Goal: Task Accomplishment & Management: Use online tool/utility

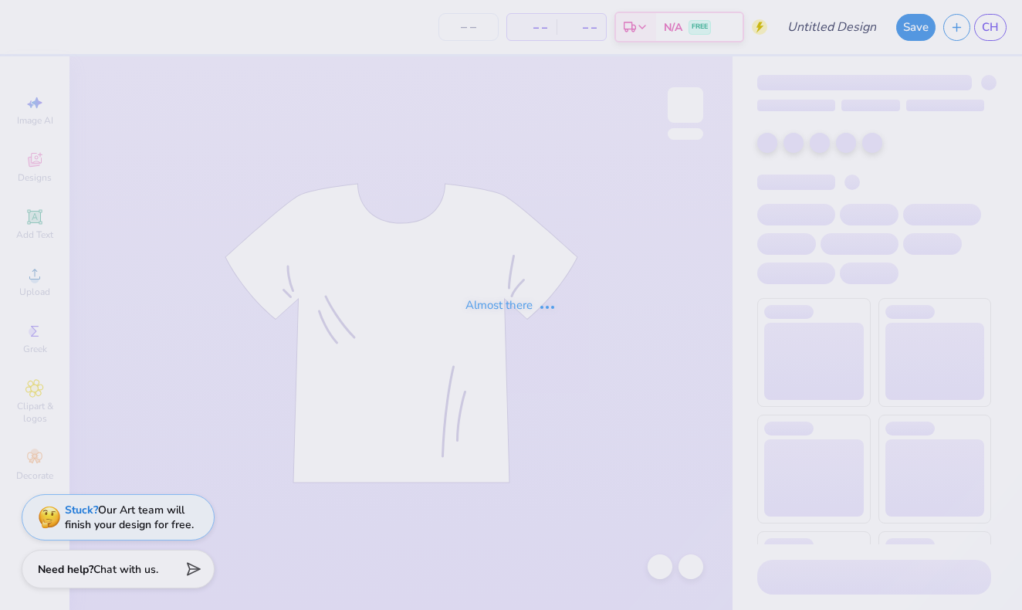
type input "12"
type input "Parents Weekend Dog"
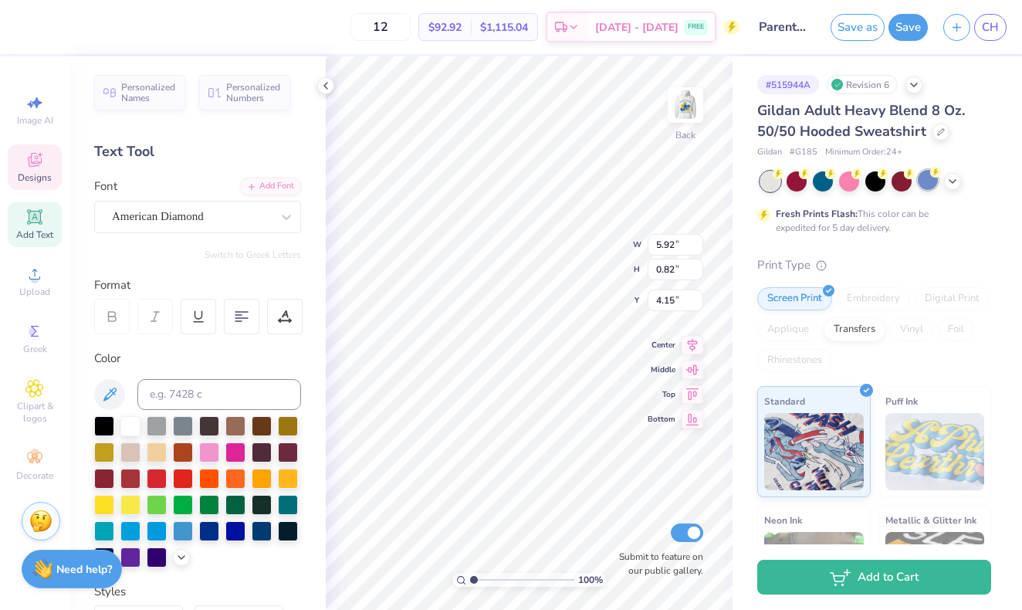
click at [923, 185] on div at bounding box center [928, 180] width 20 height 20
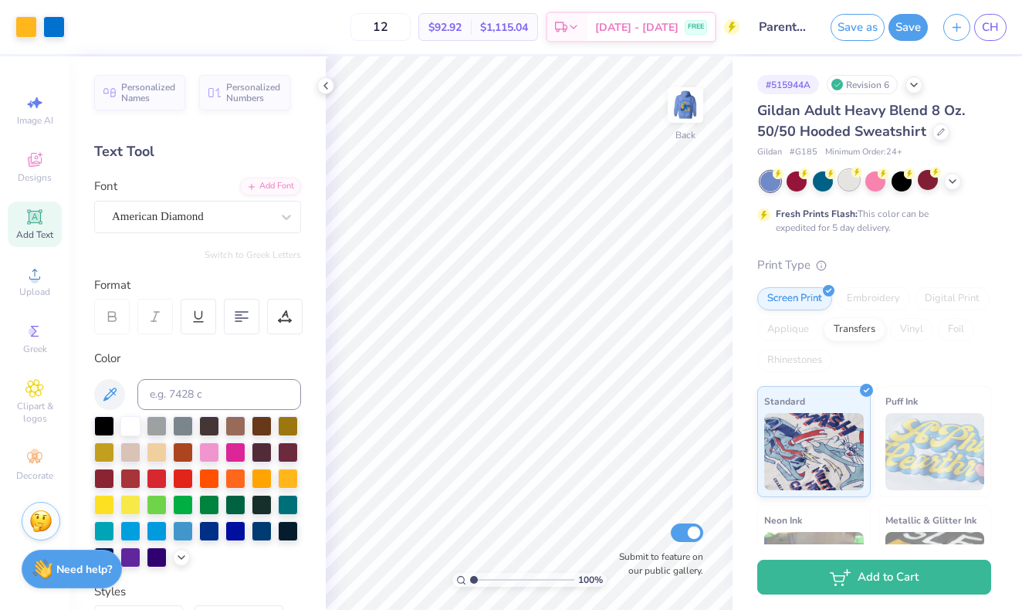
click at [843, 183] on div at bounding box center [849, 180] width 20 height 20
click at [31, 32] on div at bounding box center [26, 26] width 22 height 22
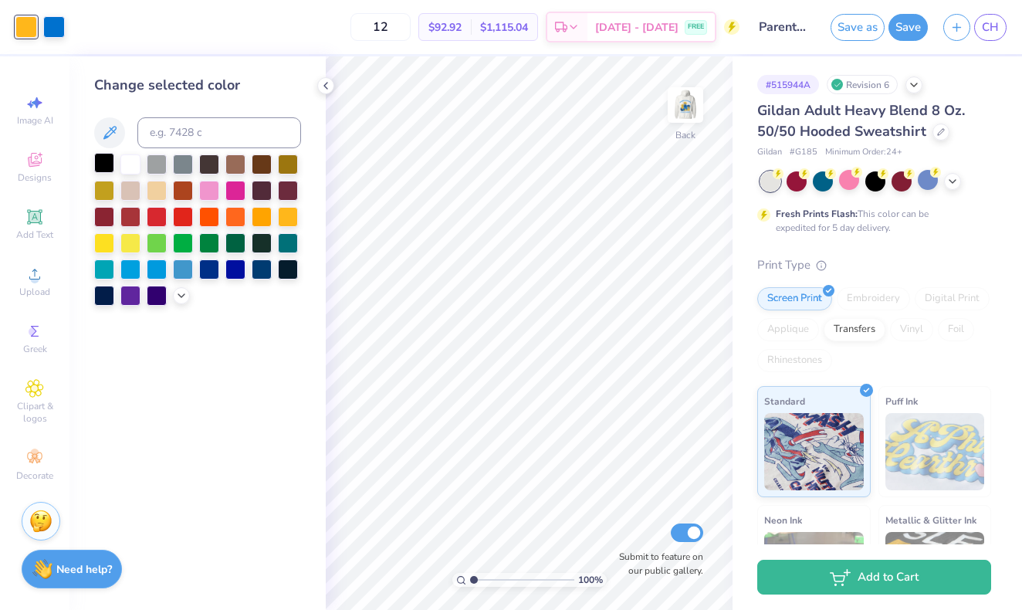
click at [103, 163] on div at bounding box center [104, 163] width 20 height 20
click at [181, 300] on icon at bounding box center [181, 294] width 12 height 12
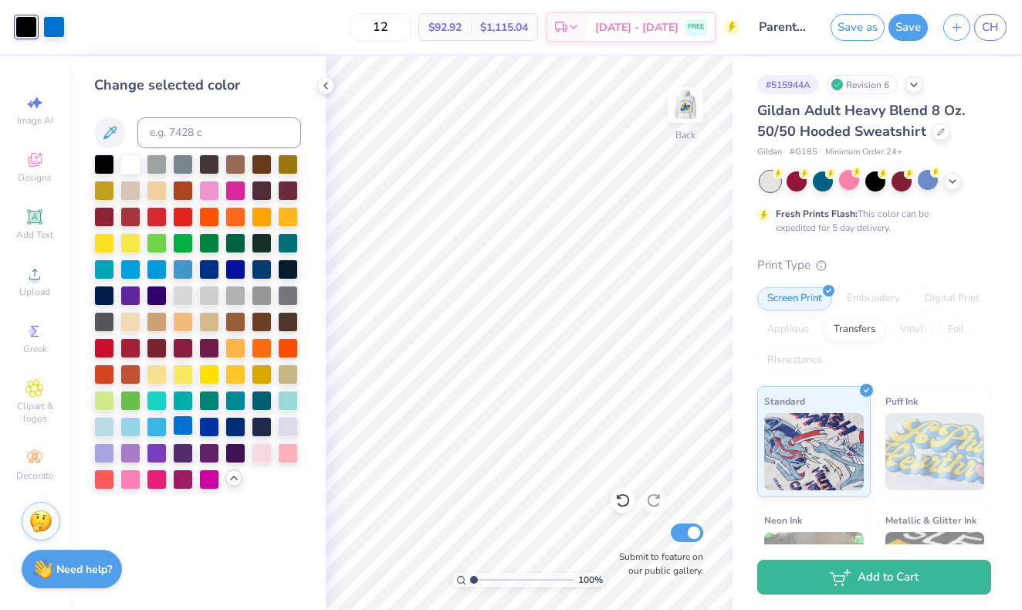
click at [181, 425] on div at bounding box center [183, 425] width 20 height 20
click at [283, 171] on div at bounding box center [288, 163] width 20 height 20
click at [259, 171] on div at bounding box center [262, 163] width 20 height 20
click at [696, 110] on img at bounding box center [686, 105] width 62 height 62
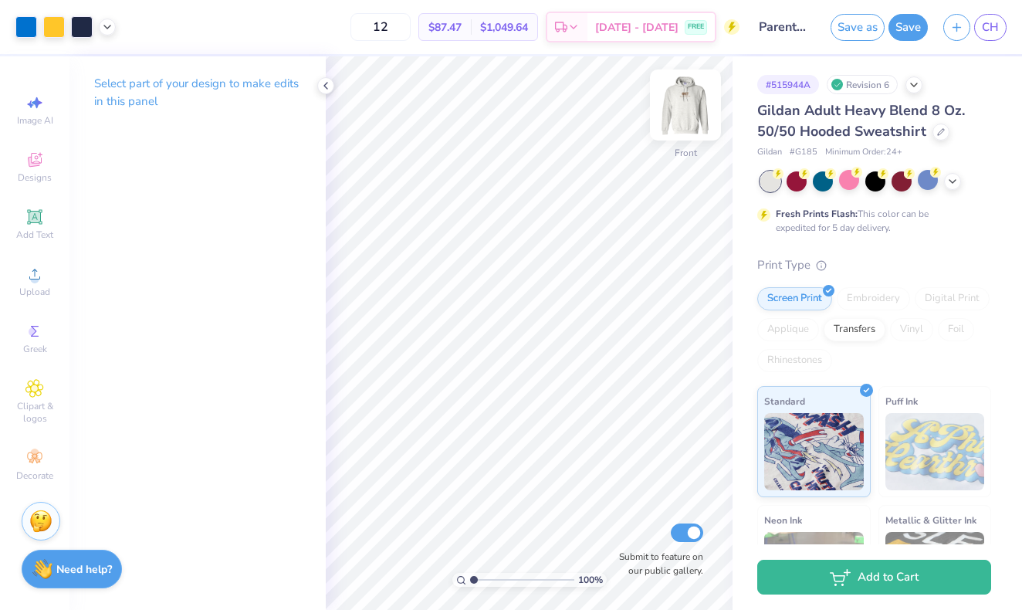
click at [686, 110] on img at bounding box center [686, 105] width 62 height 62
click at [16, 28] on div at bounding box center [26, 26] width 22 height 22
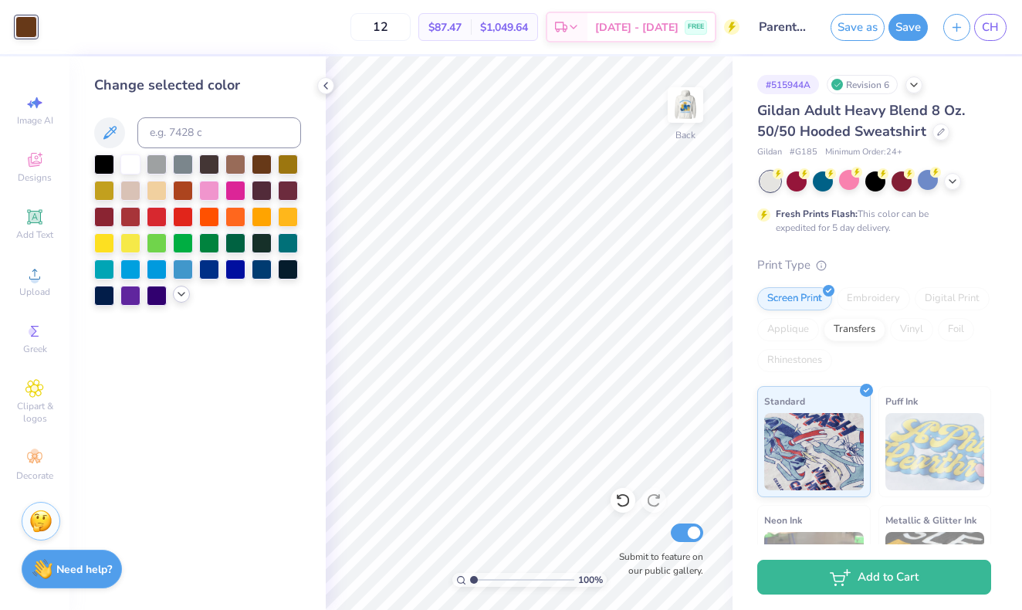
click at [178, 303] on div at bounding box center [181, 294] width 17 height 17
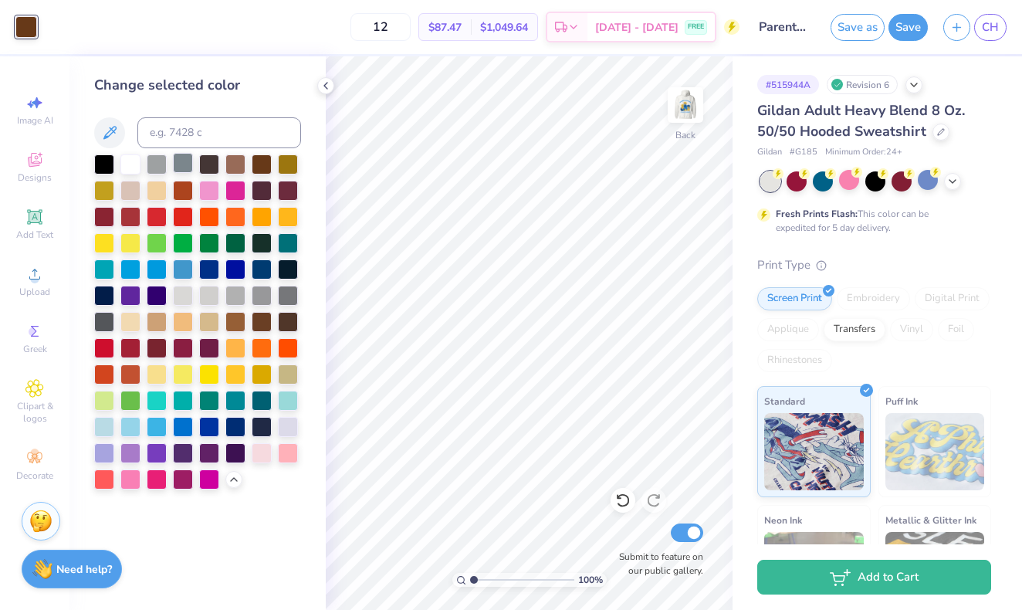
click at [182, 168] on div at bounding box center [183, 163] width 20 height 20
click at [287, 291] on div at bounding box center [288, 294] width 20 height 20
click at [696, 113] on img at bounding box center [686, 105] width 62 height 62
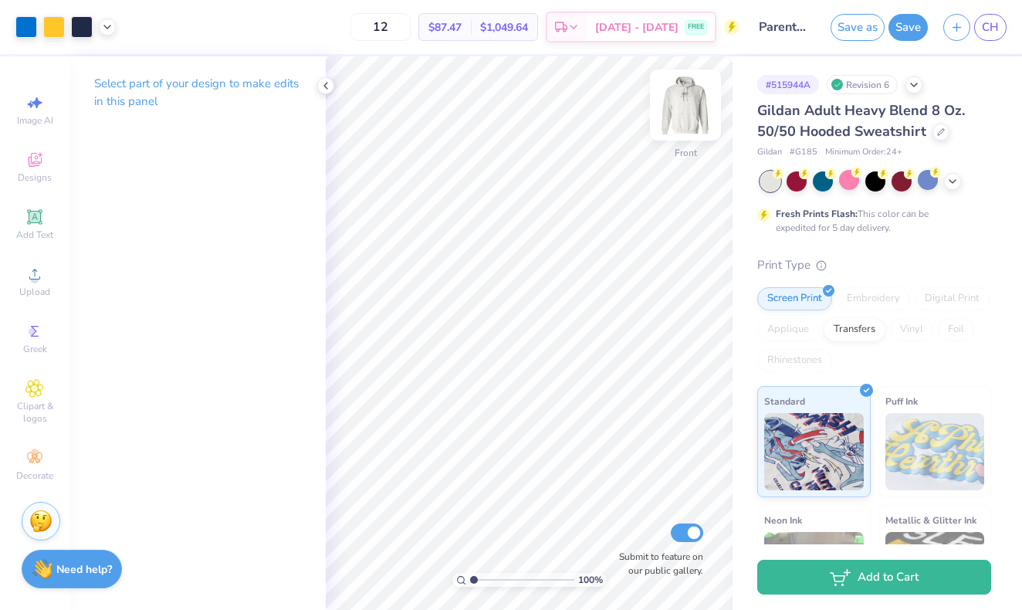
click at [689, 115] on img at bounding box center [686, 105] width 62 height 62
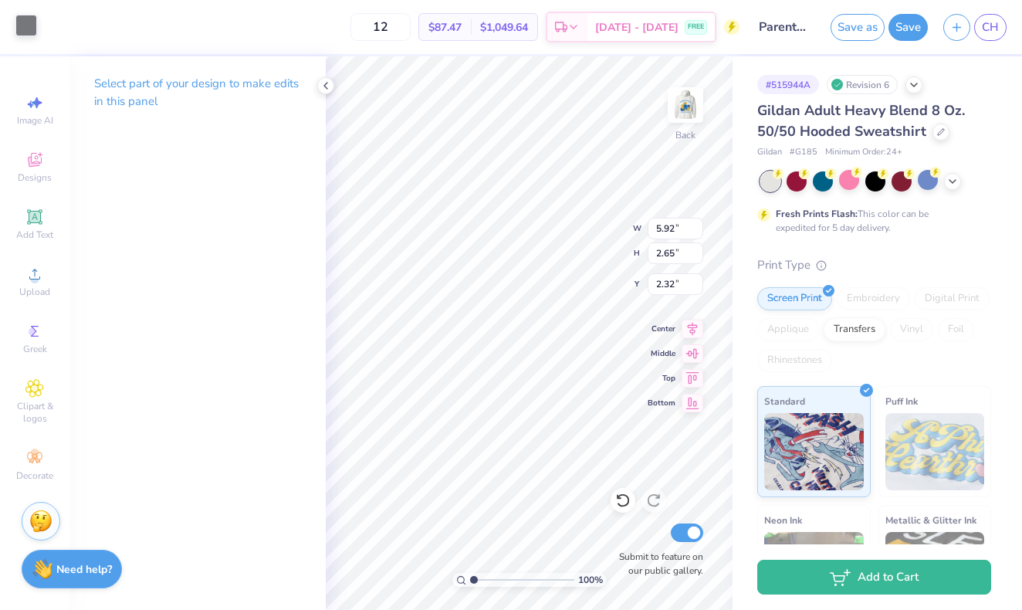
click at [25, 25] on div at bounding box center [26, 26] width 22 height 22
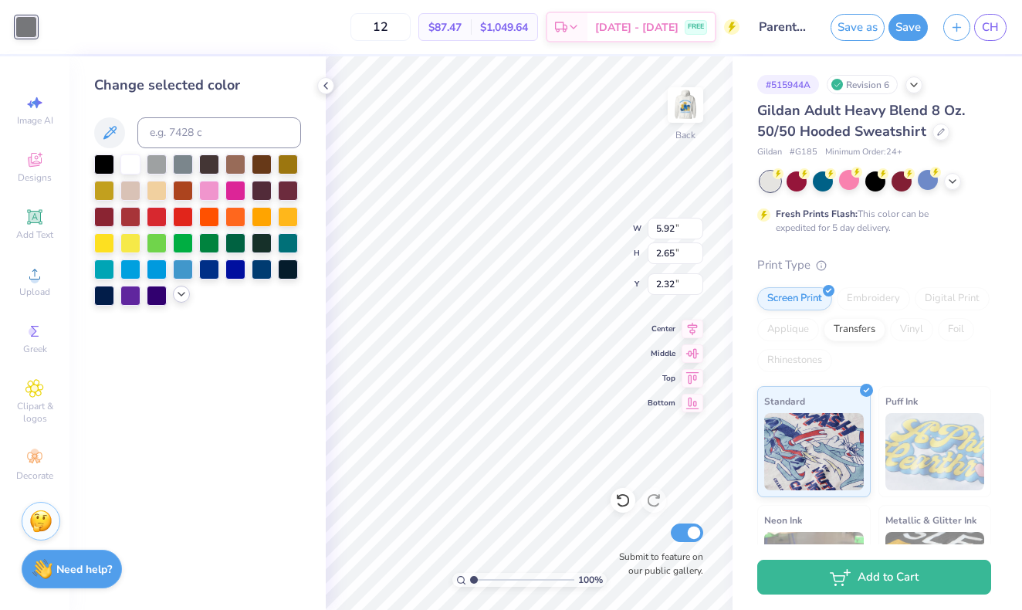
click at [181, 296] on icon at bounding box center [181, 294] width 12 height 12
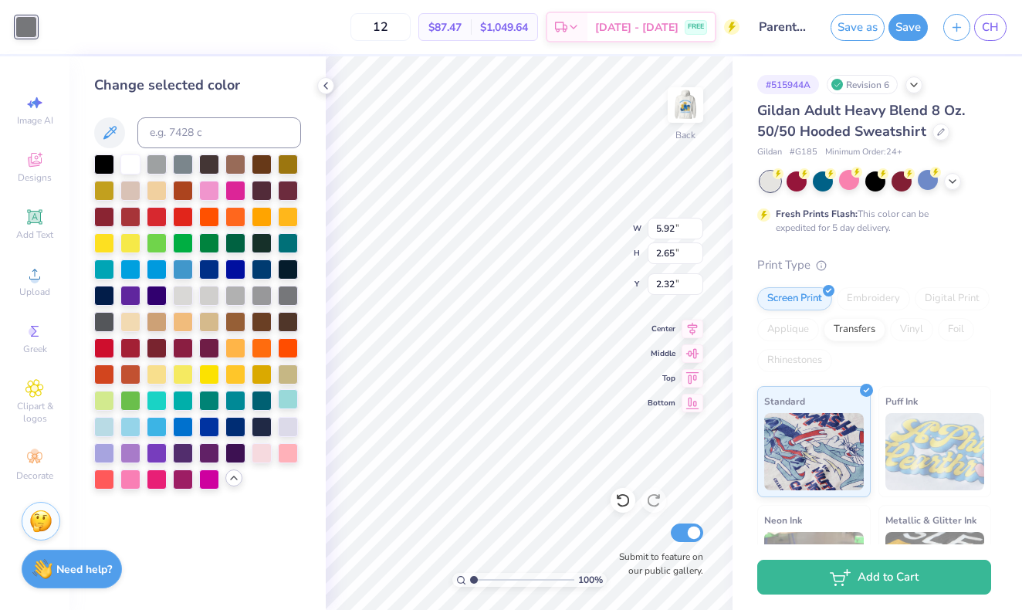
click at [286, 402] on div at bounding box center [288, 399] width 20 height 20
click at [285, 300] on div at bounding box center [288, 294] width 20 height 20
click at [105, 327] on div at bounding box center [104, 320] width 20 height 20
click at [287, 298] on div at bounding box center [288, 294] width 20 height 20
click at [261, 297] on div at bounding box center [262, 294] width 20 height 20
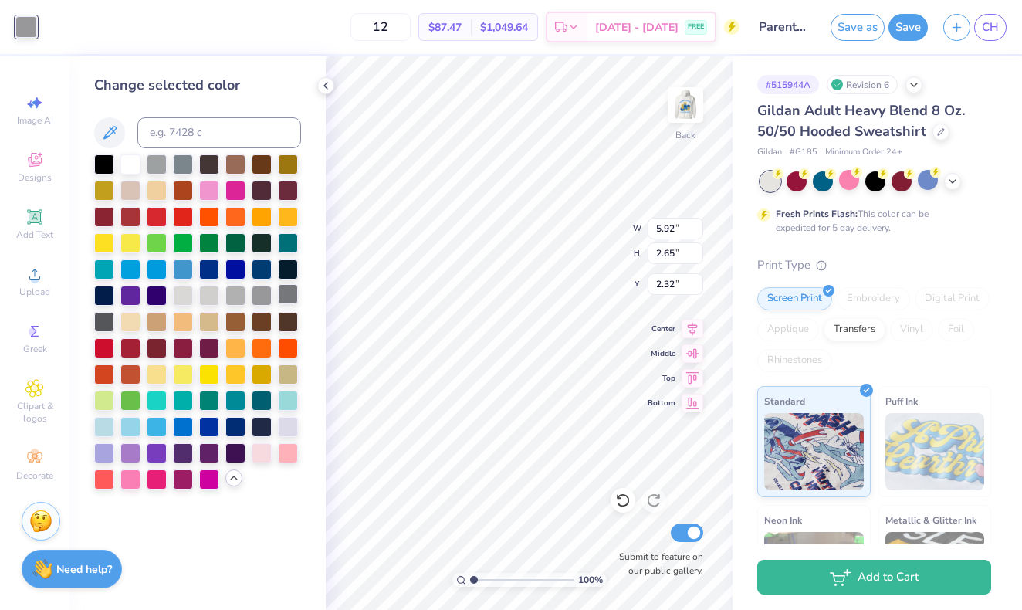
click at [286, 302] on div at bounding box center [288, 294] width 20 height 20
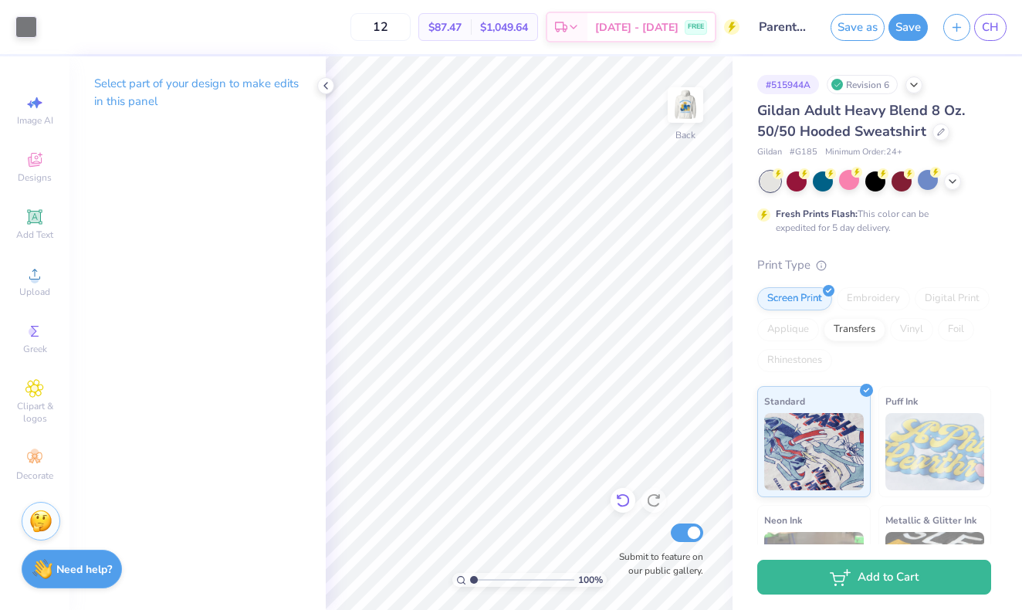
click at [628, 500] on icon at bounding box center [622, 499] width 15 height 15
click at [625, 500] on icon at bounding box center [622, 499] width 15 height 15
click at [617, 500] on icon at bounding box center [622, 499] width 15 height 15
click at [617, 499] on icon at bounding box center [622, 499] width 15 height 15
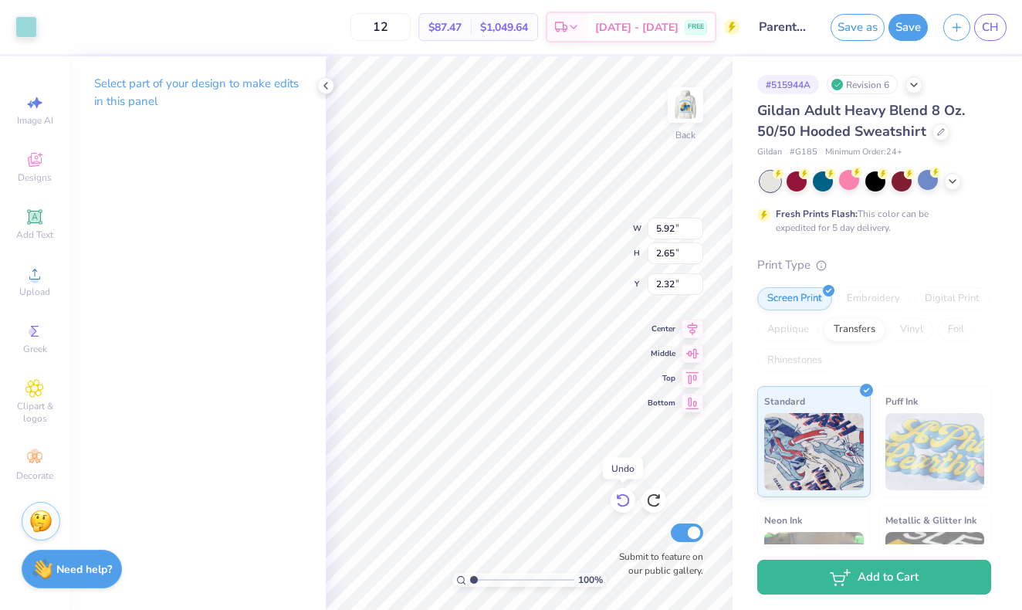
click at [617, 499] on icon at bounding box center [622, 499] width 15 height 15
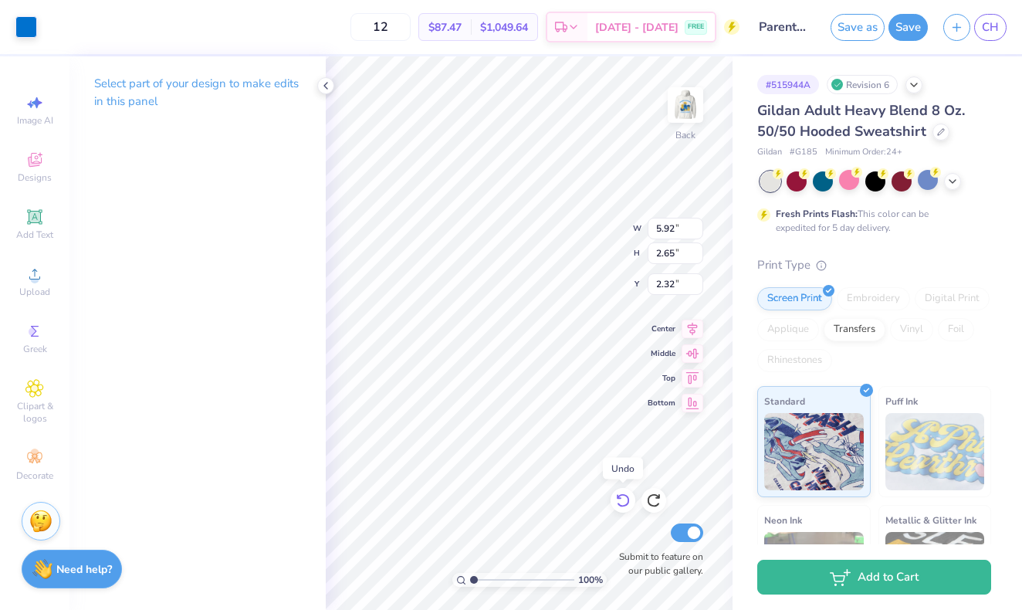
click at [617, 499] on icon at bounding box center [622, 499] width 15 height 15
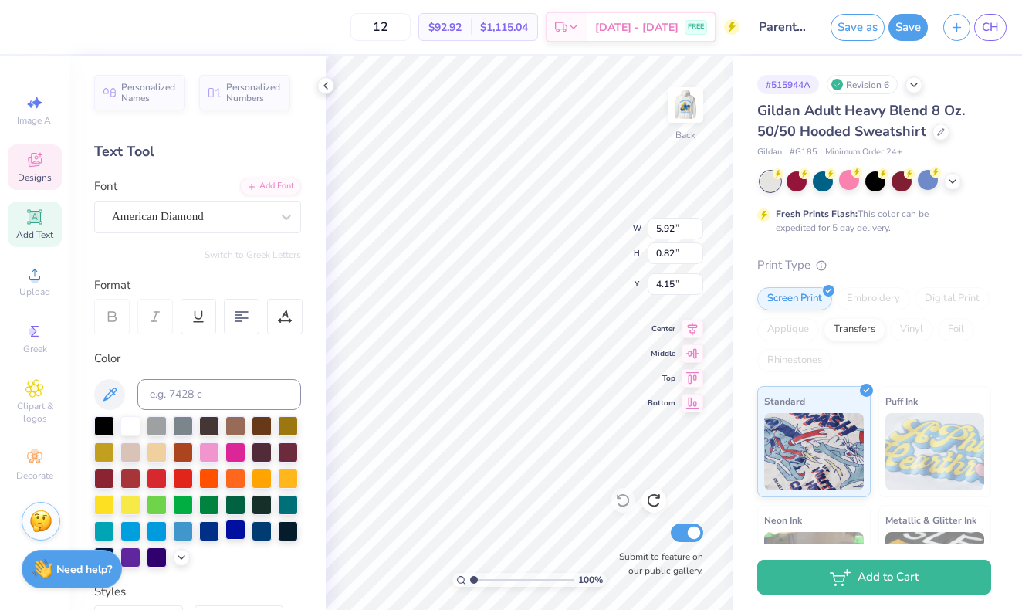
click at [236, 533] on div at bounding box center [235, 530] width 20 height 20
click at [213, 535] on div at bounding box center [209, 530] width 20 height 20
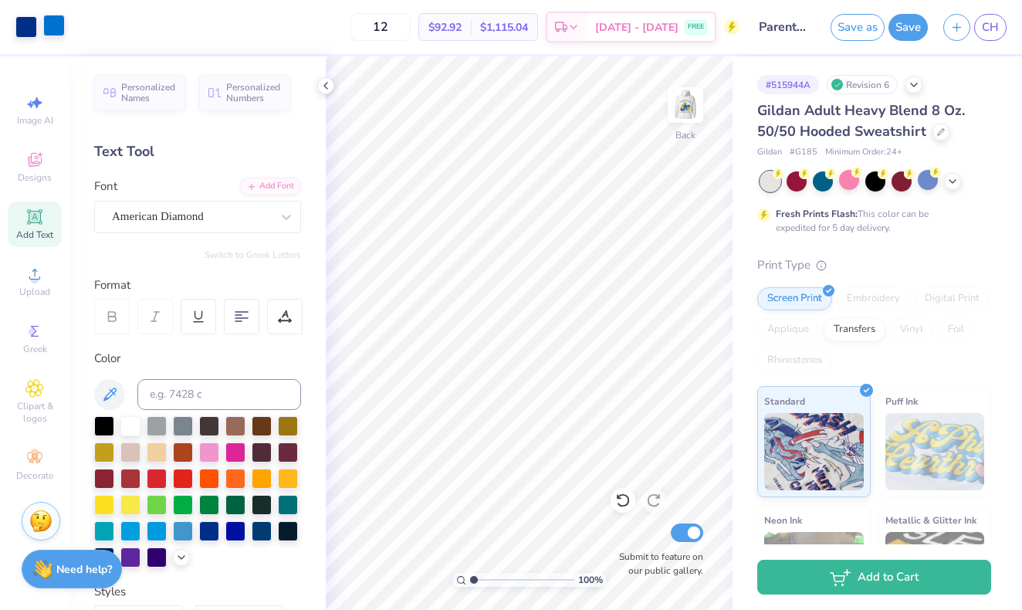
click at [49, 30] on div at bounding box center [54, 26] width 22 height 22
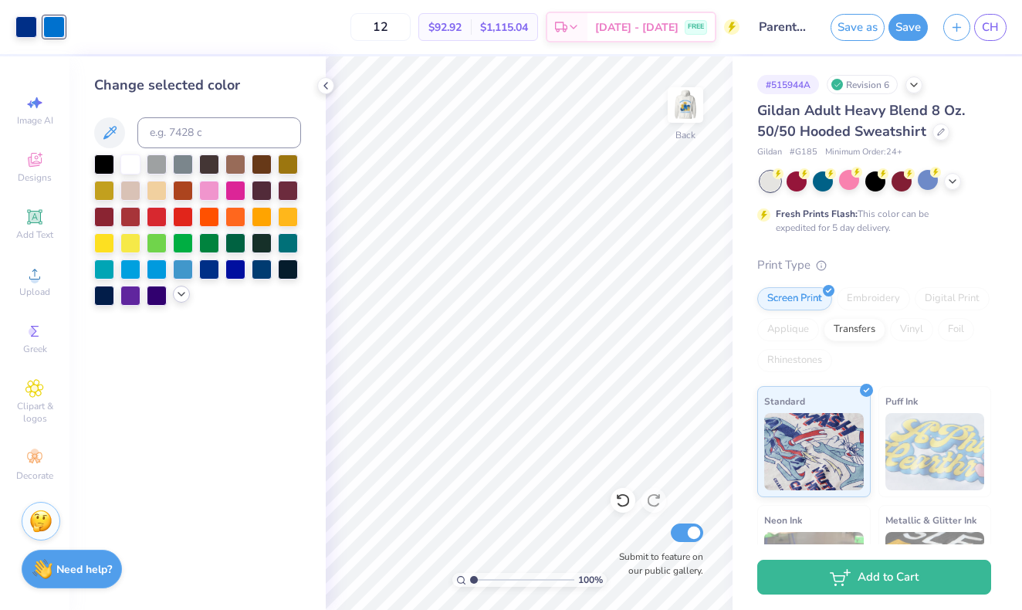
click at [174, 296] on div at bounding box center [181, 294] width 17 height 17
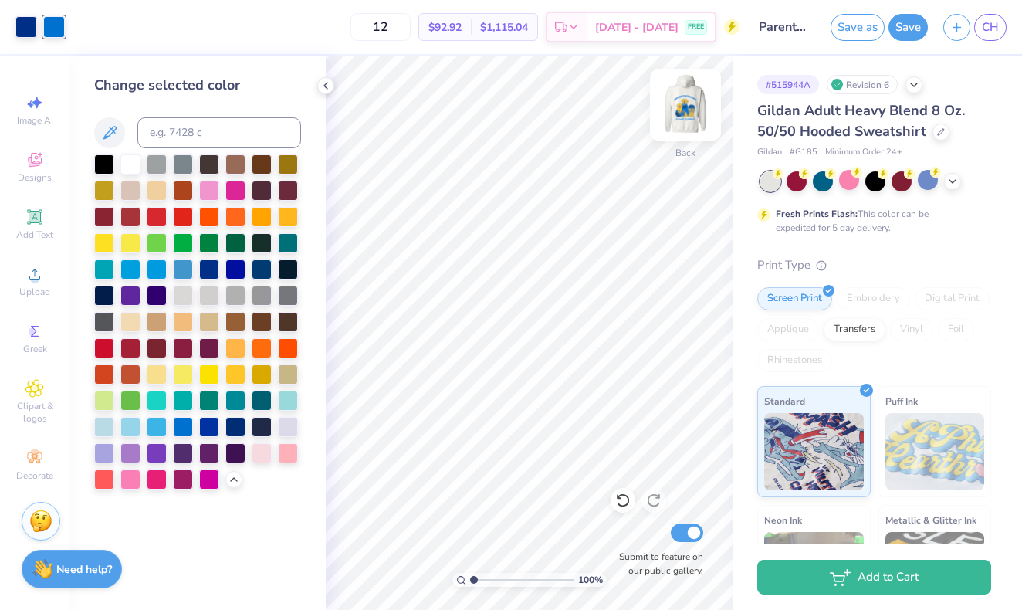
click at [689, 115] on img at bounding box center [686, 105] width 62 height 62
click at [692, 125] on img at bounding box center [686, 105] width 62 height 62
click at [692, 120] on img at bounding box center [685, 105] width 31 height 31
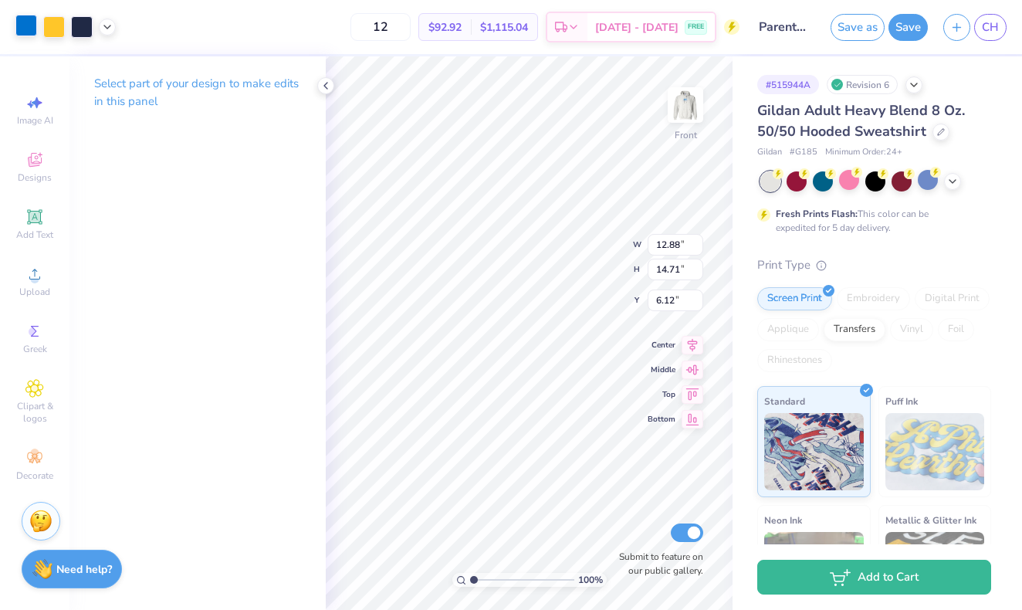
click at [19, 22] on div at bounding box center [26, 26] width 22 height 22
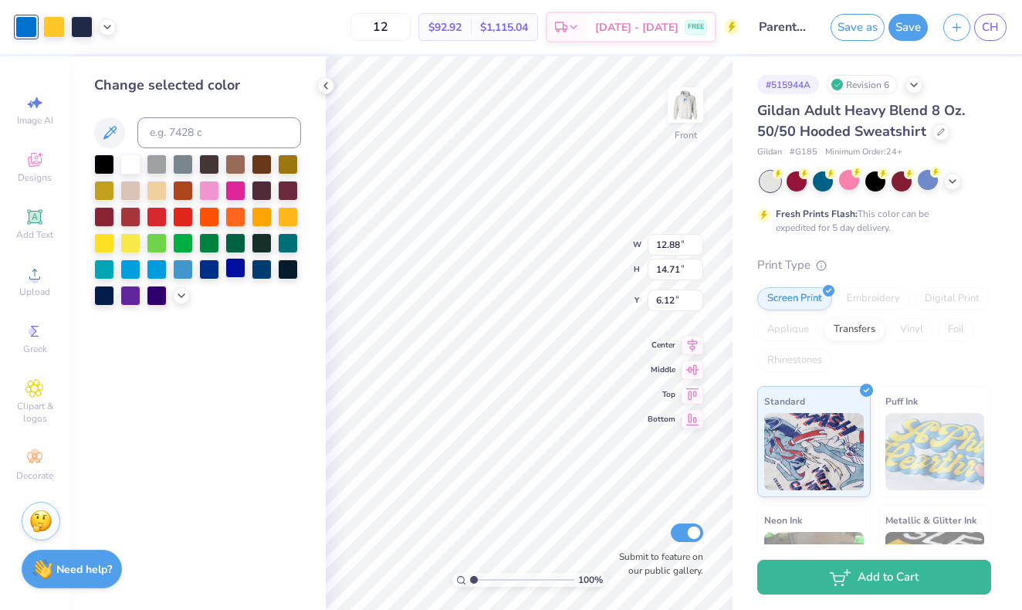
click at [232, 272] on div at bounding box center [235, 268] width 20 height 20
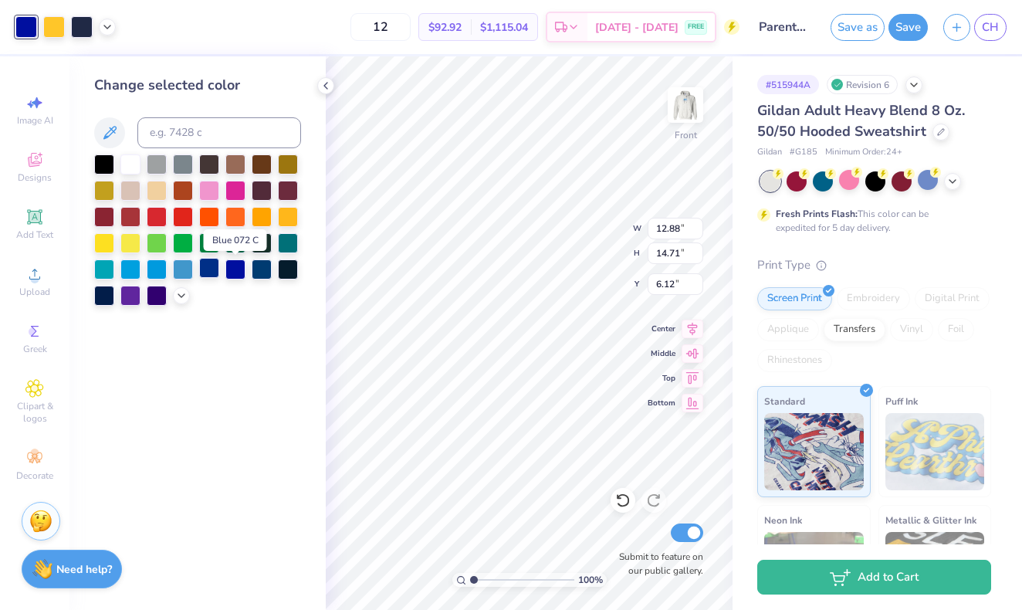
click at [208, 272] on div at bounding box center [209, 268] width 20 height 20
click at [621, 501] on icon at bounding box center [622, 499] width 15 height 15
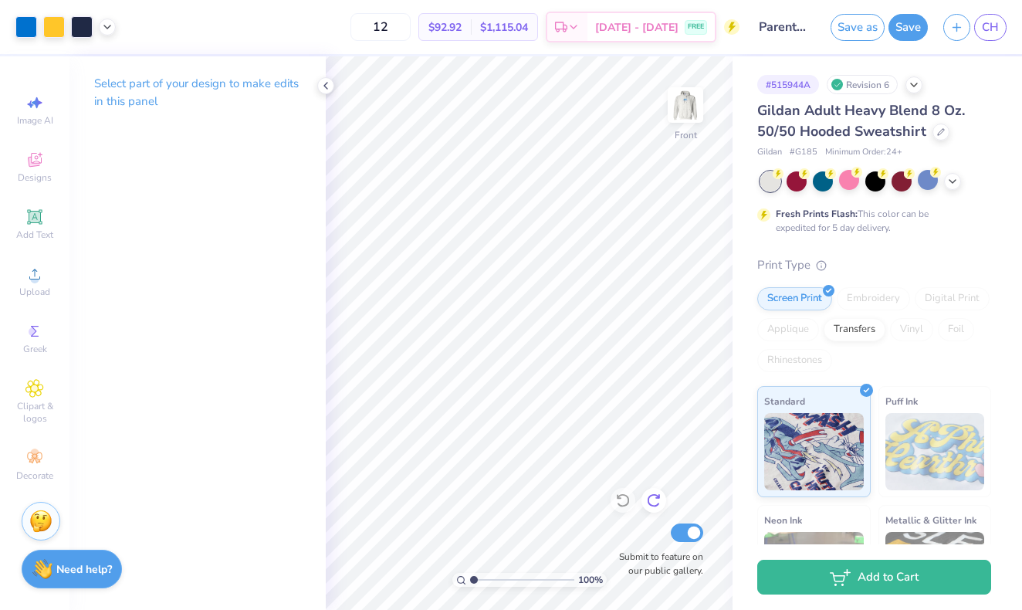
click at [654, 499] on icon at bounding box center [653, 499] width 15 height 15
click at [16, 29] on div at bounding box center [26, 26] width 22 height 22
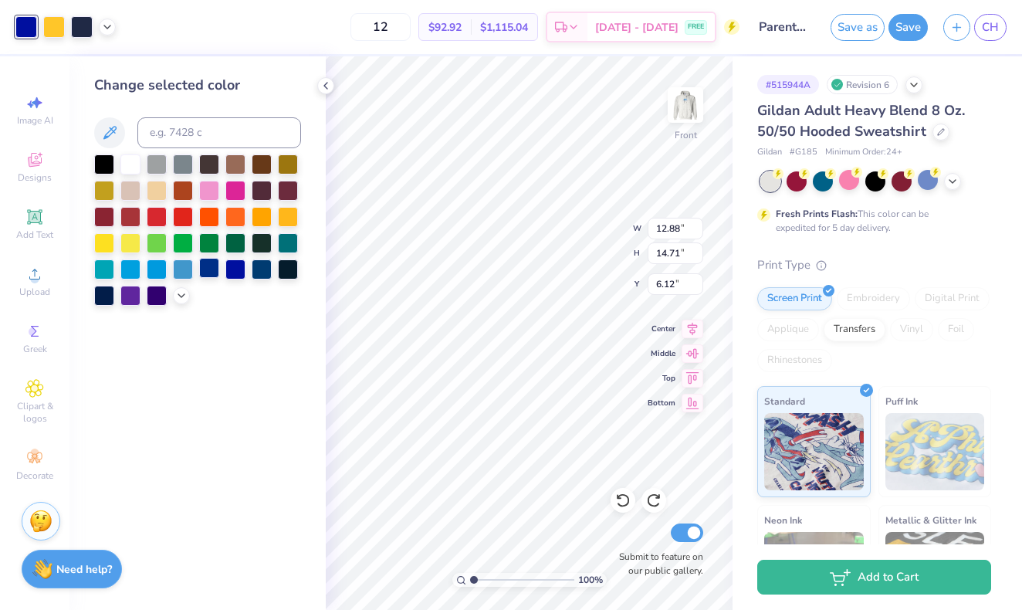
click at [212, 269] on div at bounding box center [209, 268] width 20 height 20
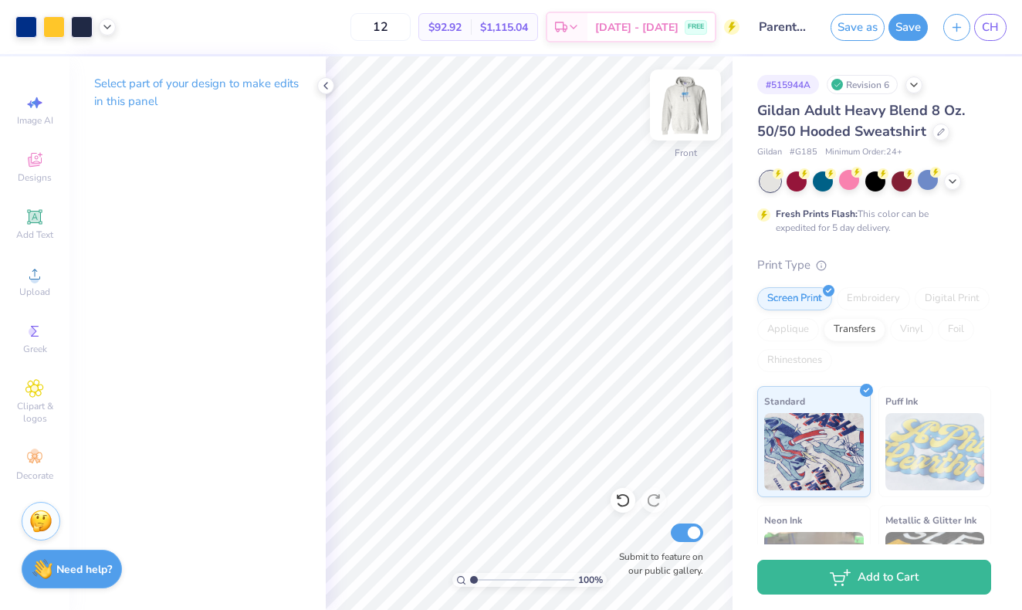
click at [688, 125] on img at bounding box center [686, 105] width 62 height 62
click at [46, 25] on div at bounding box center [54, 26] width 22 height 22
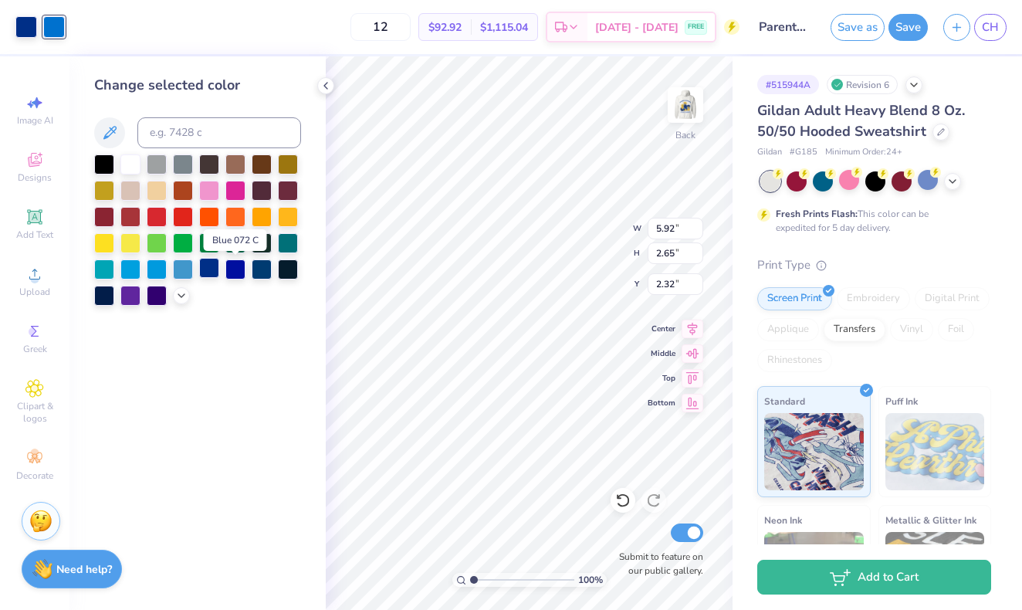
click at [203, 274] on div at bounding box center [209, 268] width 20 height 20
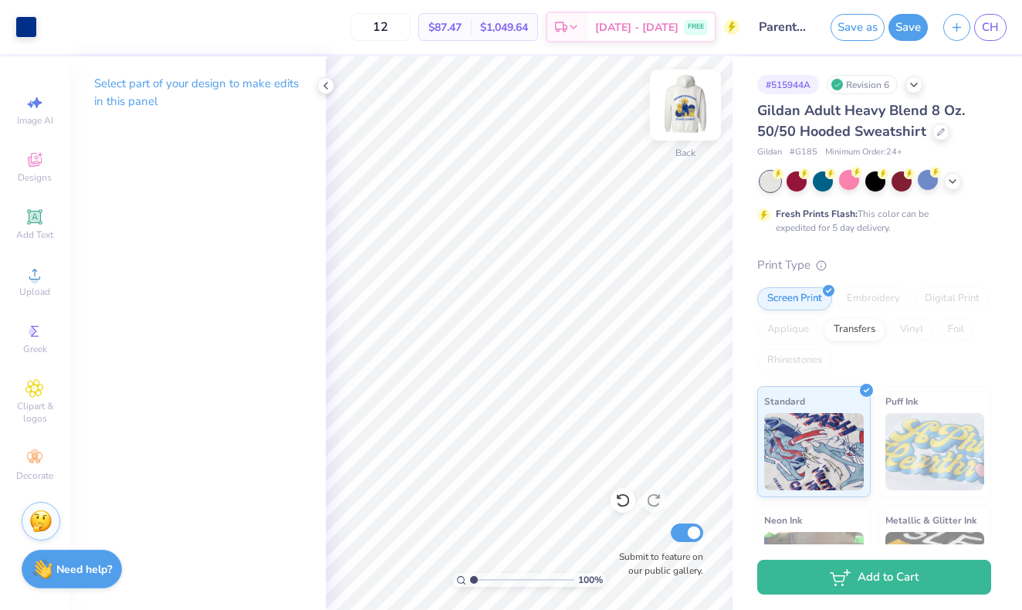
click at [679, 121] on img at bounding box center [686, 105] width 62 height 62
click at [679, 120] on img at bounding box center [685, 105] width 31 height 31
click at [704, 99] on img at bounding box center [686, 105] width 62 height 62
click at [679, 113] on img at bounding box center [686, 105] width 62 height 62
click at [908, 26] on button "Save" at bounding box center [907, 25] width 39 height 27
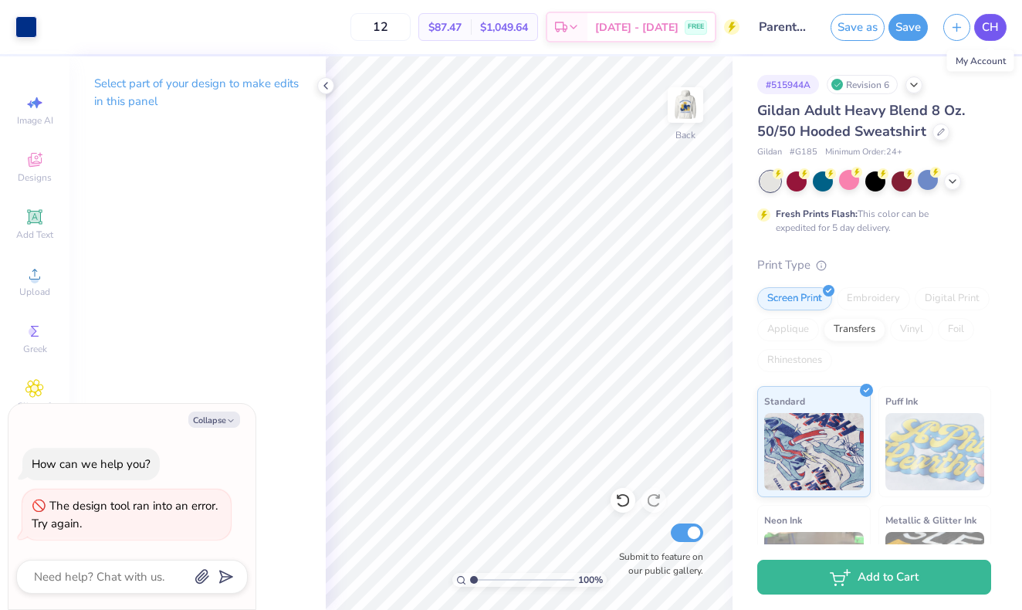
click at [990, 35] on span "CH" at bounding box center [990, 28] width 17 height 18
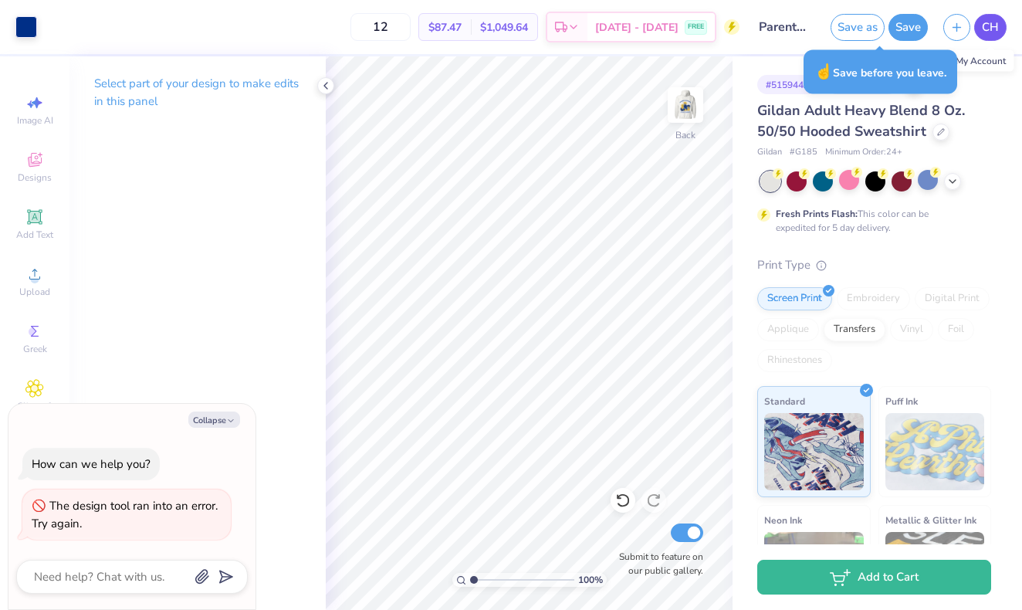
type textarea "x"
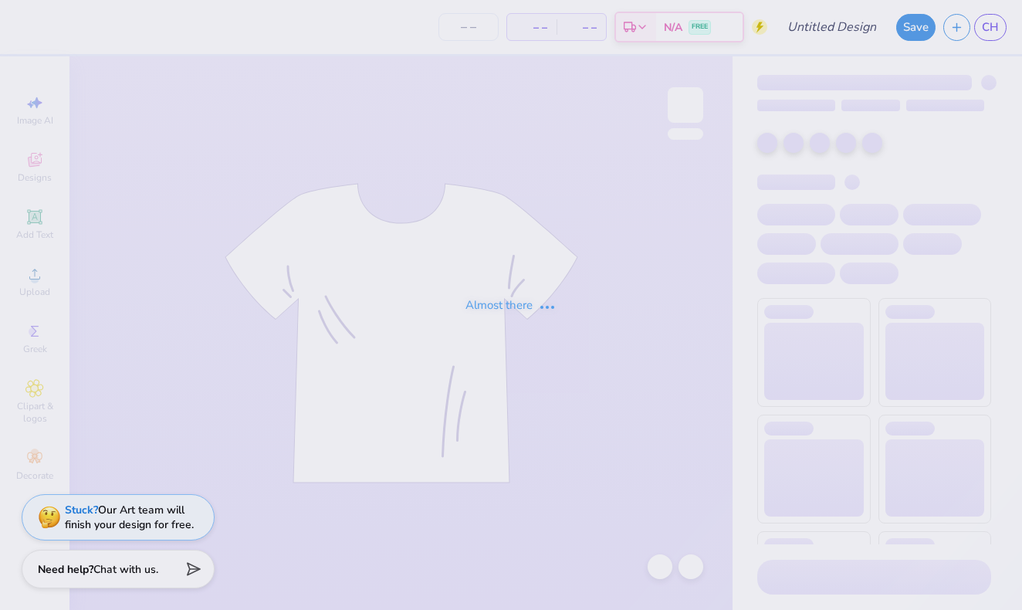
type input "Parents Weekend Dog"
type input "12"
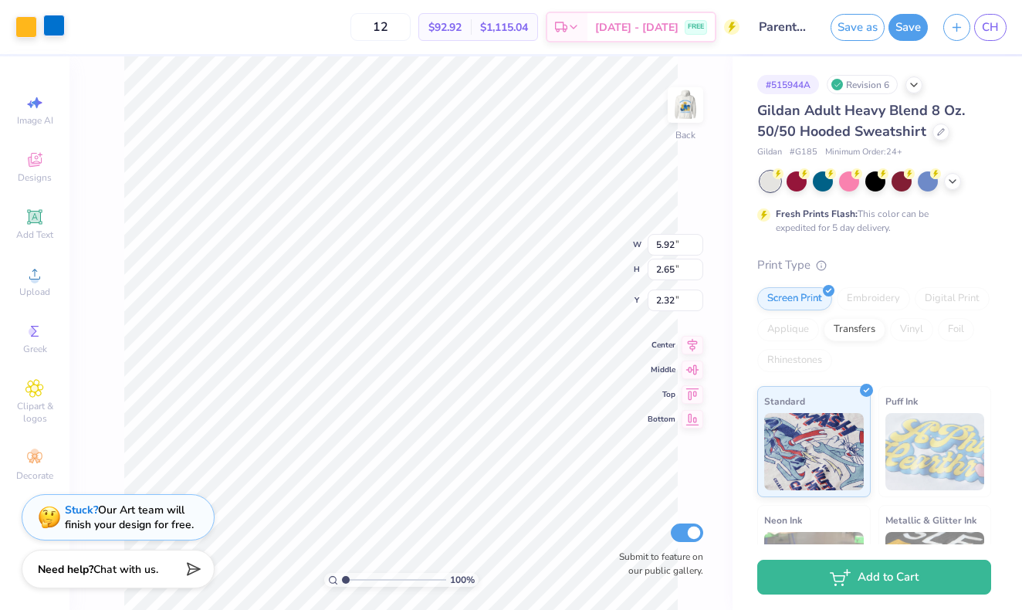
click at [49, 24] on div at bounding box center [54, 26] width 22 height 22
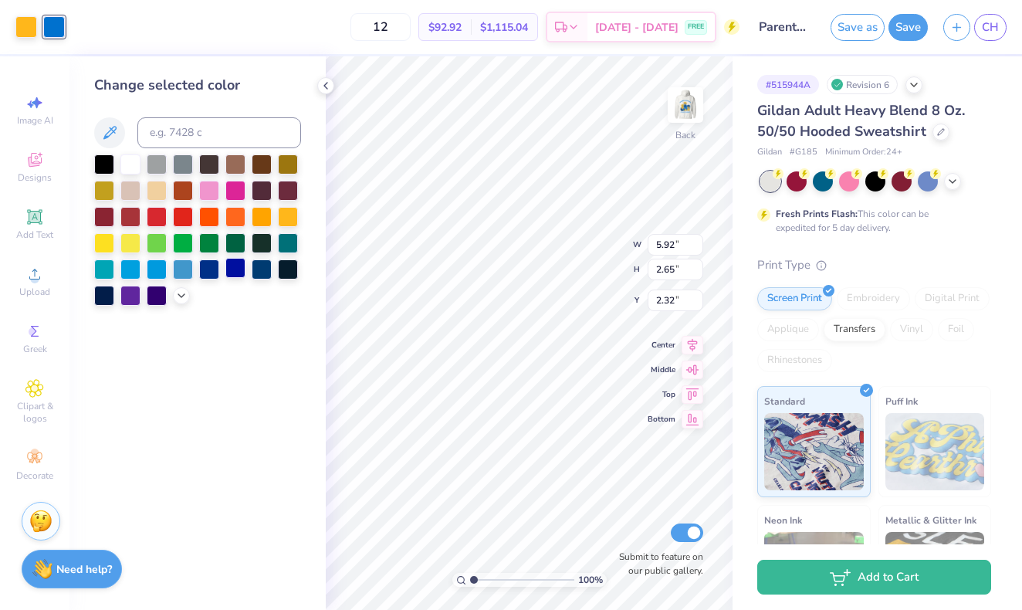
click at [235, 278] on div at bounding box center [235, 268] width 20 height 20
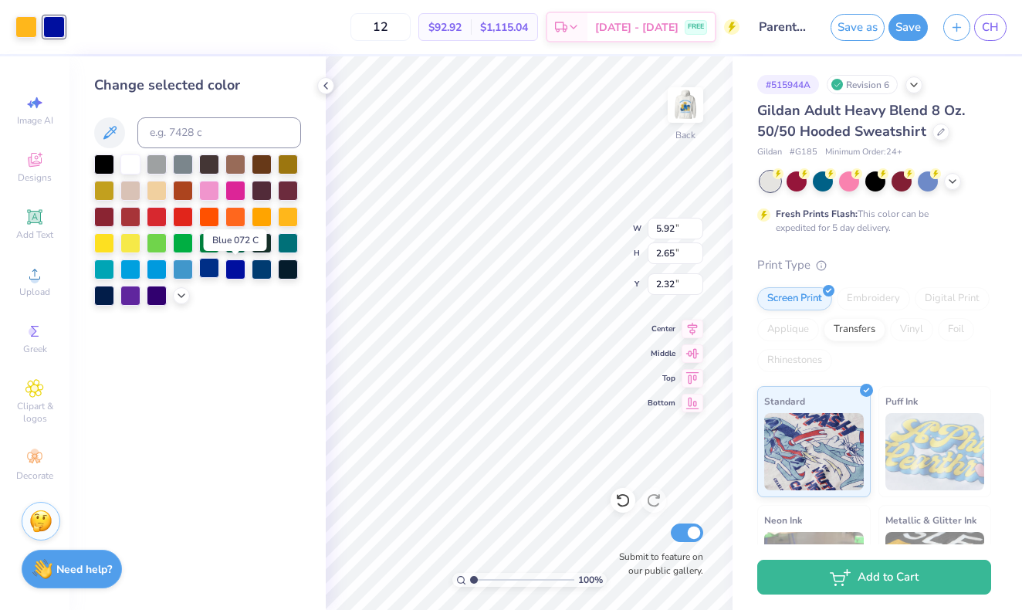
click at [208, 272] on div at bounding box center [209, 268] width 20 height 20
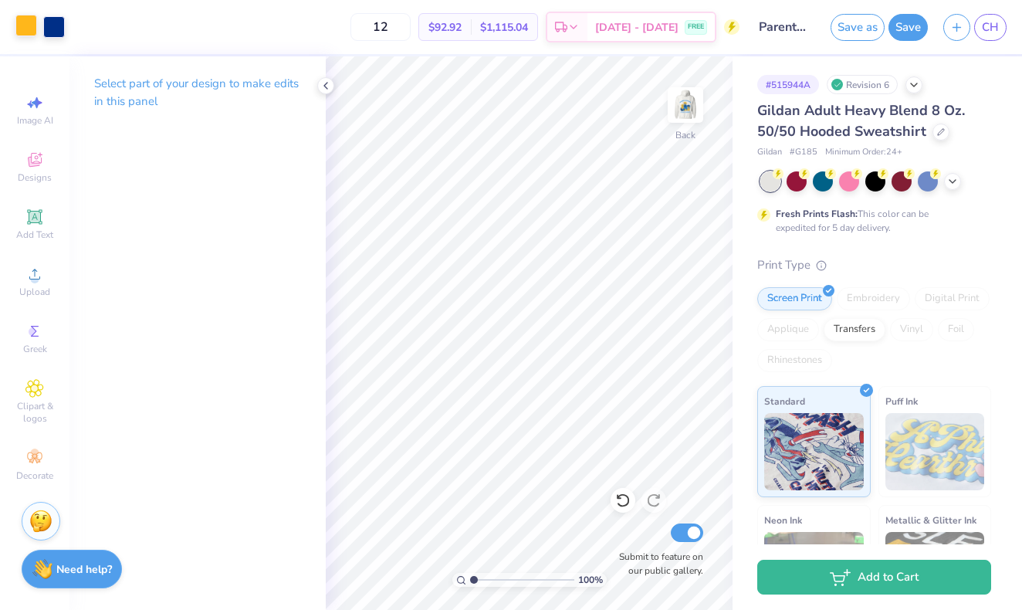
click at [31, 22] on div at bounding box center [26, 26] width 22 height 22
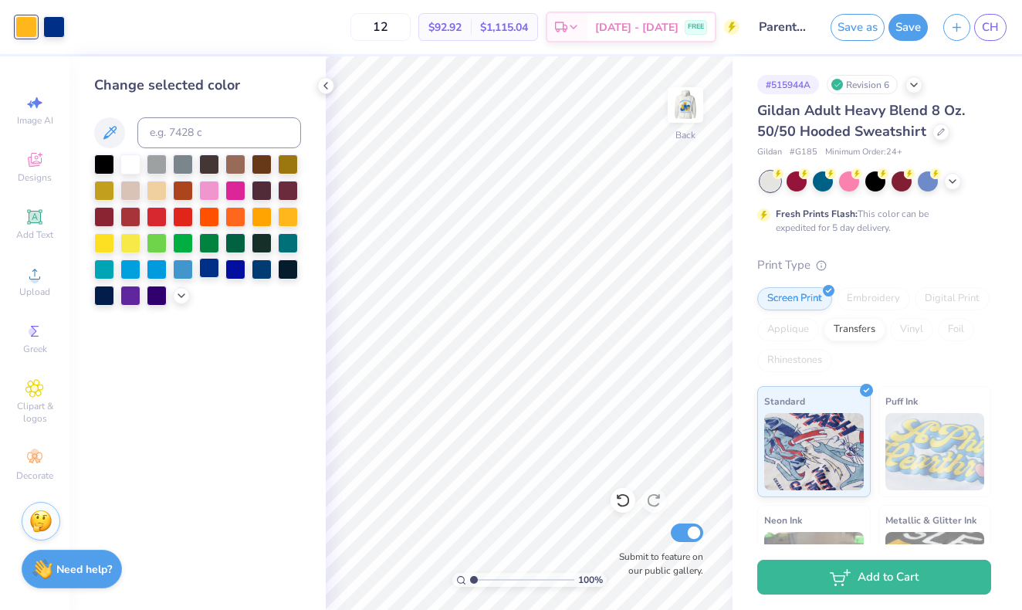
click at [207, 276] on div at bounding box center [209, 268] width 20 height 20
click at [689, 98] on img at bounding box center [686, 105] width 62 height 62
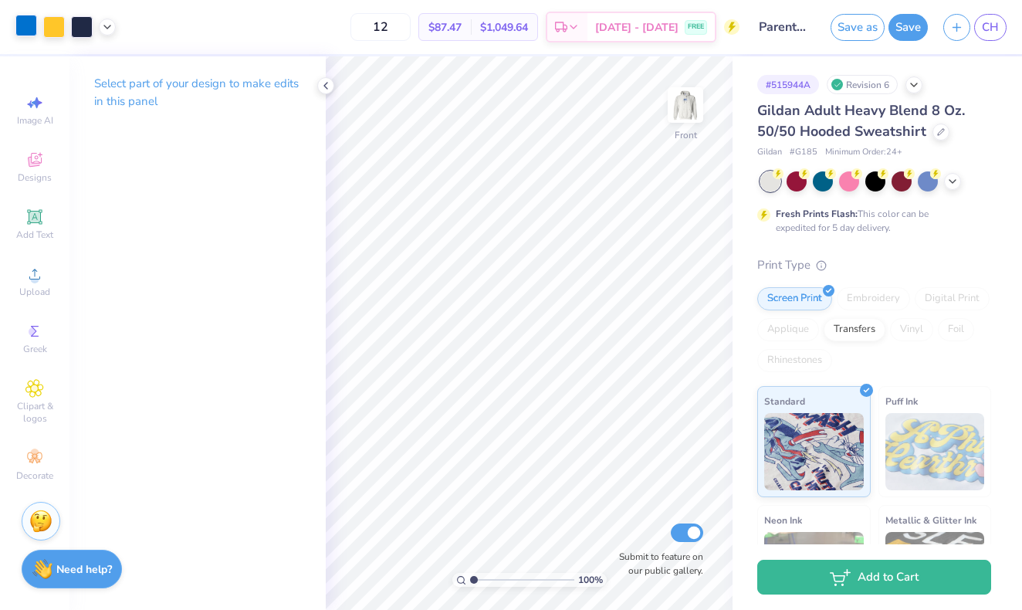
click at [27, 36] on div at bounding box center [26, 26] width 22 height 22
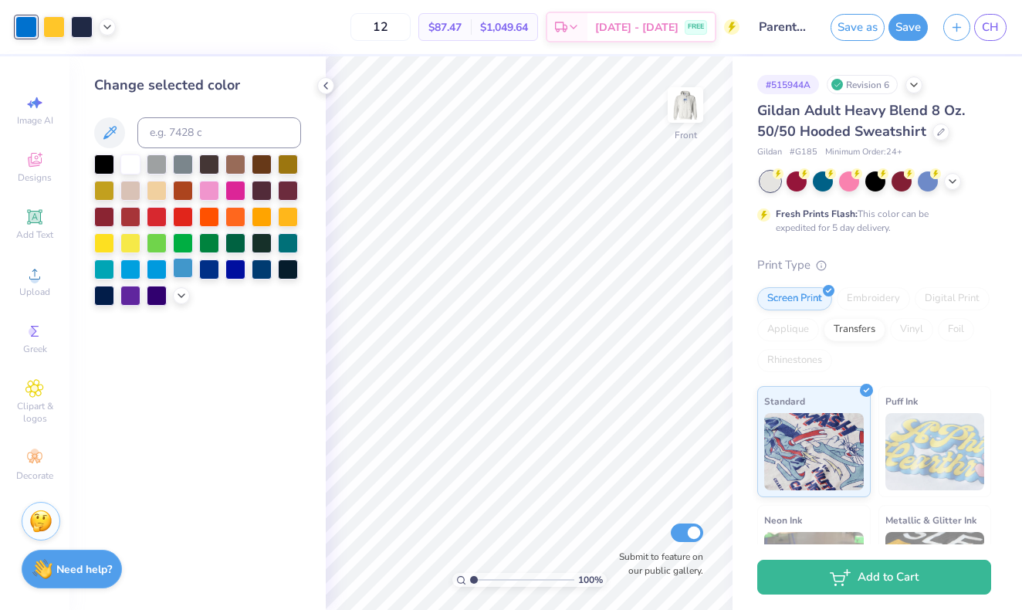
click at [186, 267] on div at bounding box center [183, 268] width 20 height 20
click at [208, 268] on div at bounding box center [209, 268] width 20 height 20
click at [897, 30] on button "Save" at bounding box center [907, 25] width 39 height 27
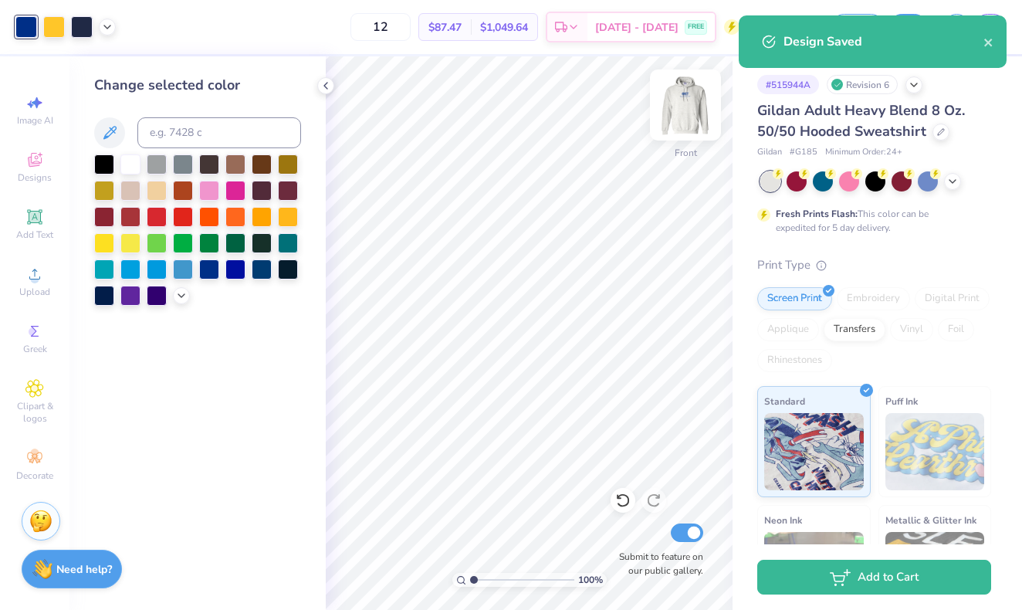
click at [683, 98] on img at bounding box center [686, 105] width 62 height 62
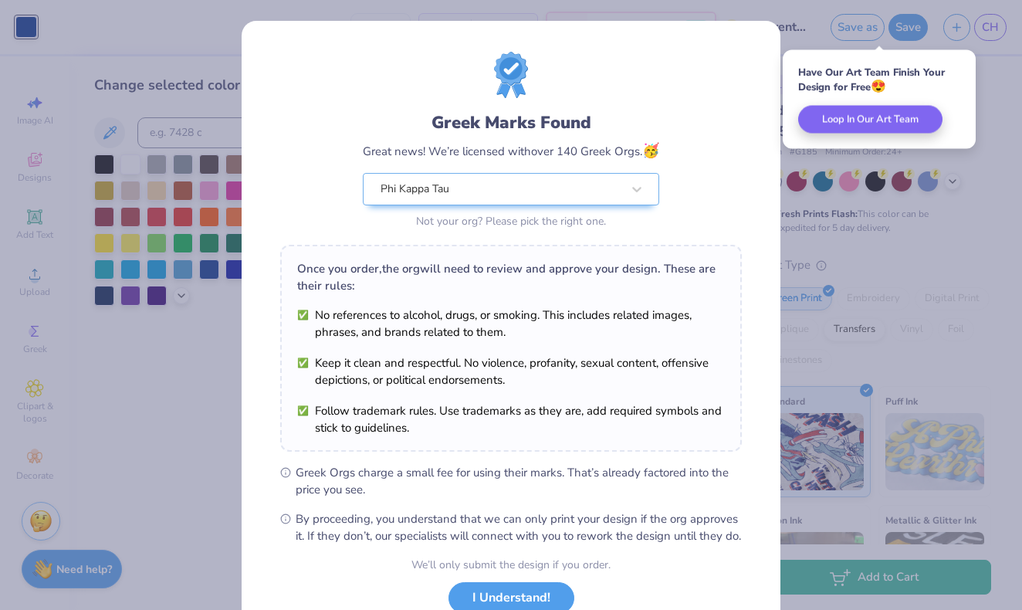
scroll to position [113, 0]
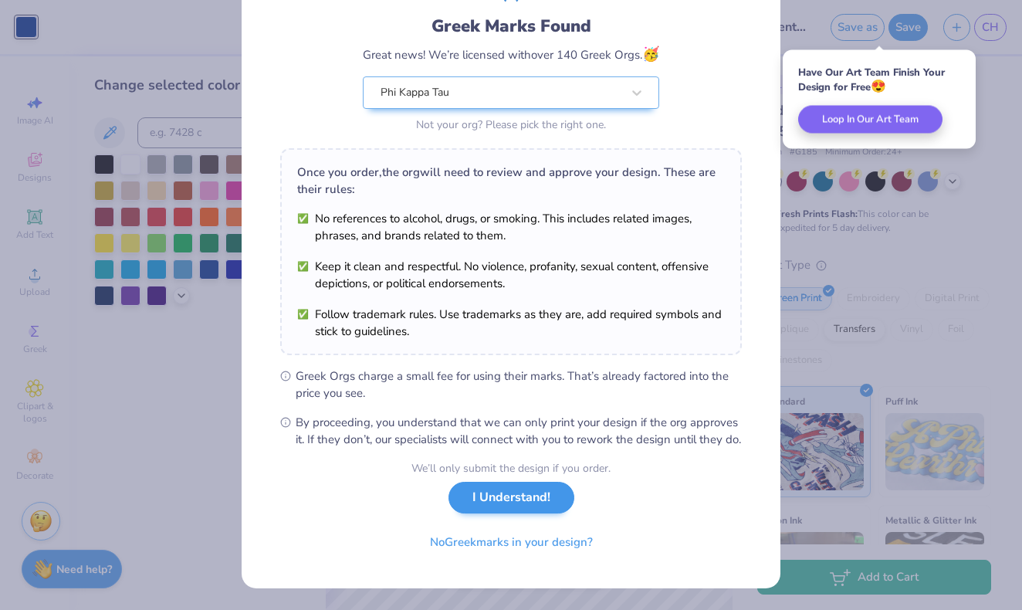
click at [511, 506] on button "I Understand!" at bounding box center [511, 498] width 126 height 32
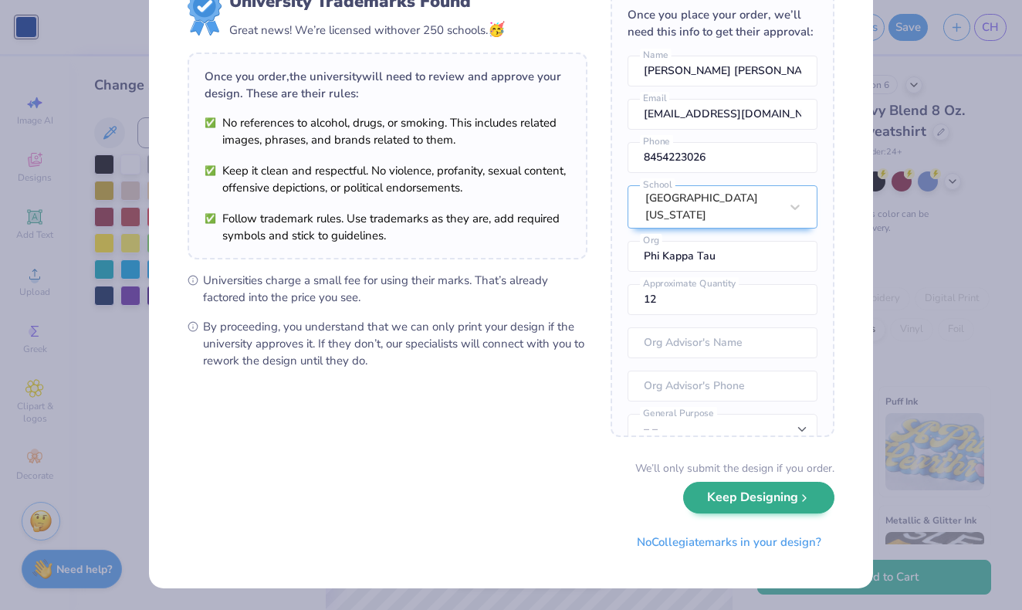
scroll to position [63, 0]
click at [793, 510] on button "Keep Designing" at bounding box center [758, 498] width 151 height 32
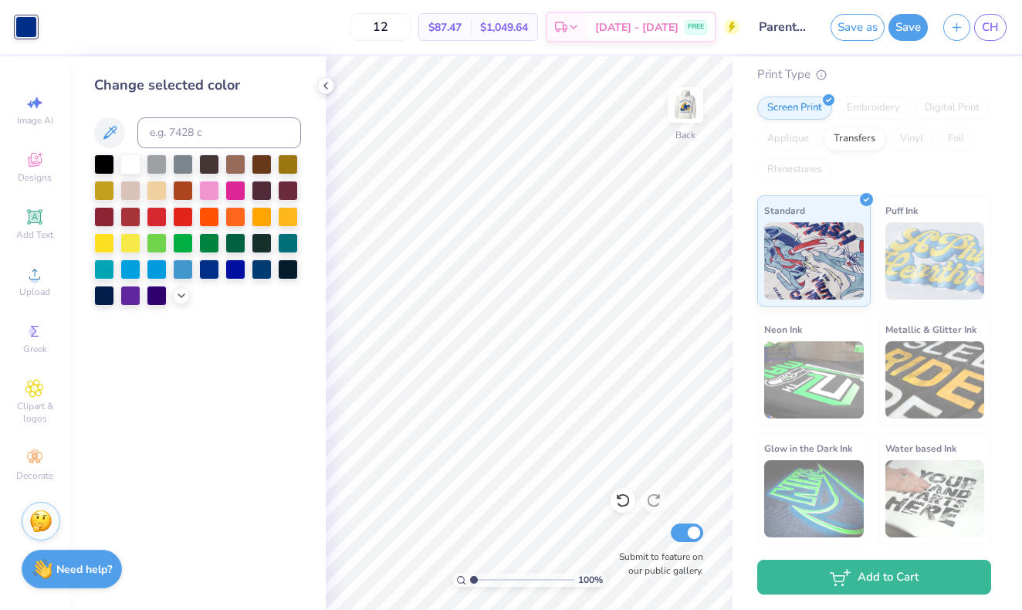
scroll to position [190, 0]
click at [325, 83] on icon at bounding box center [326, 86] width 12 height 12
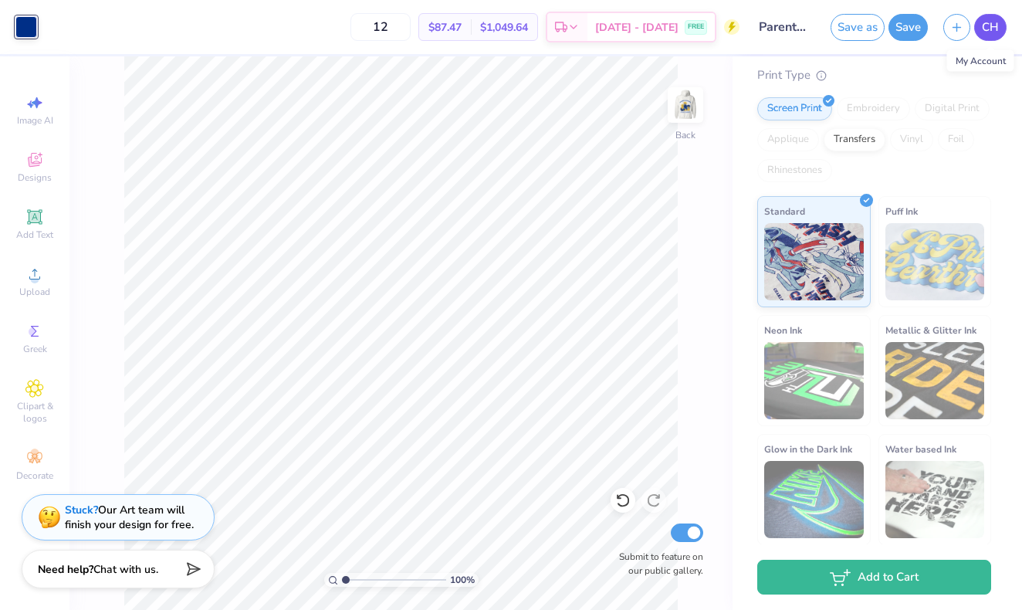
click at [983, 28] on span "CH" at bounding box center [990, 28] width 17 height 18
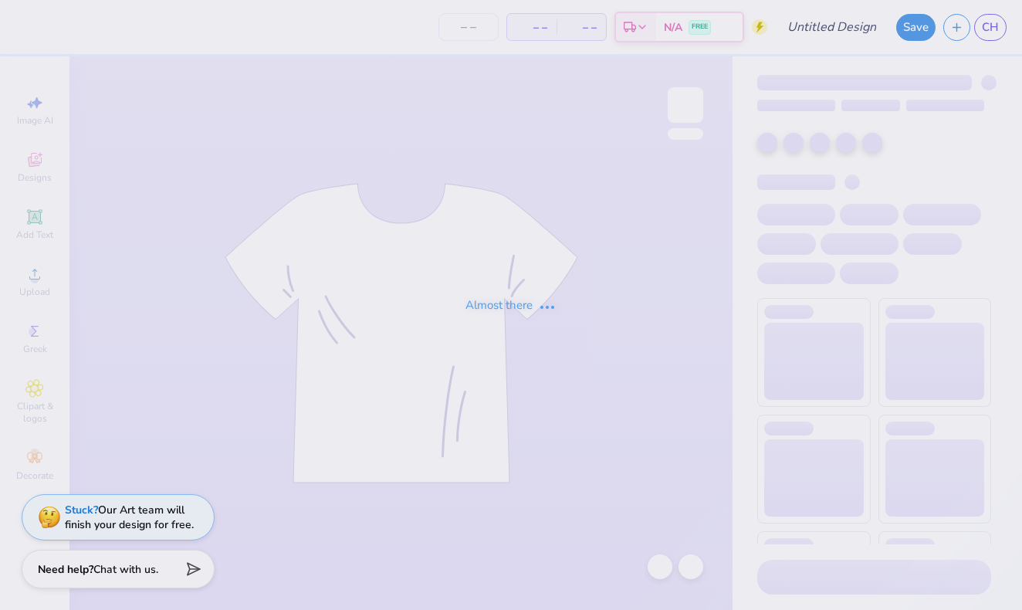
type input "Parents Weekend Dog"
type input "12"
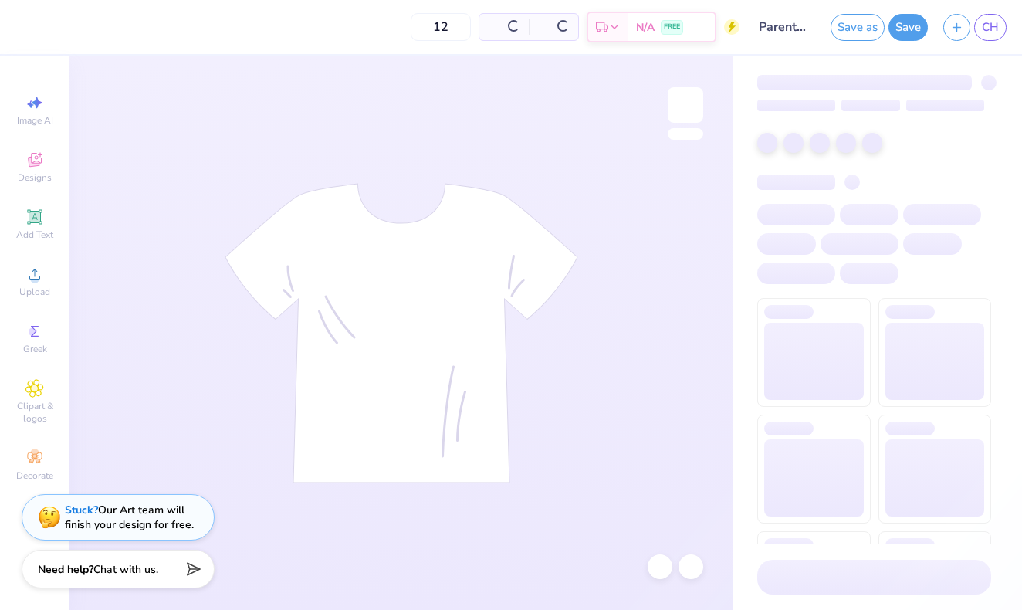
click at [983, 35] on span "CH" at bounding box center [990, 28] width 17 height 18
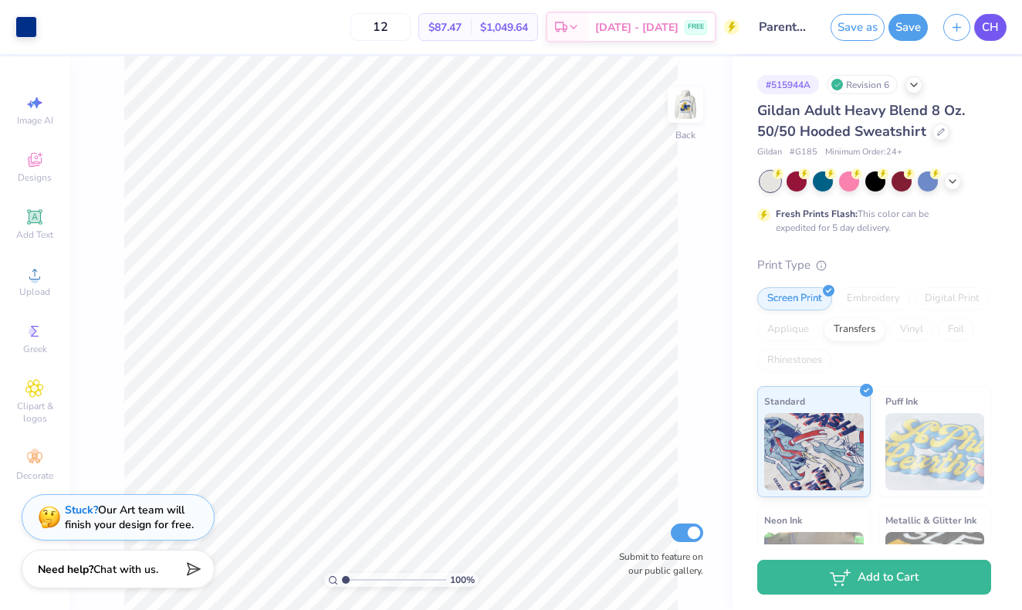
click at [977, 29] on link "CH" at bounding box center [990, 27] width 32 height 27
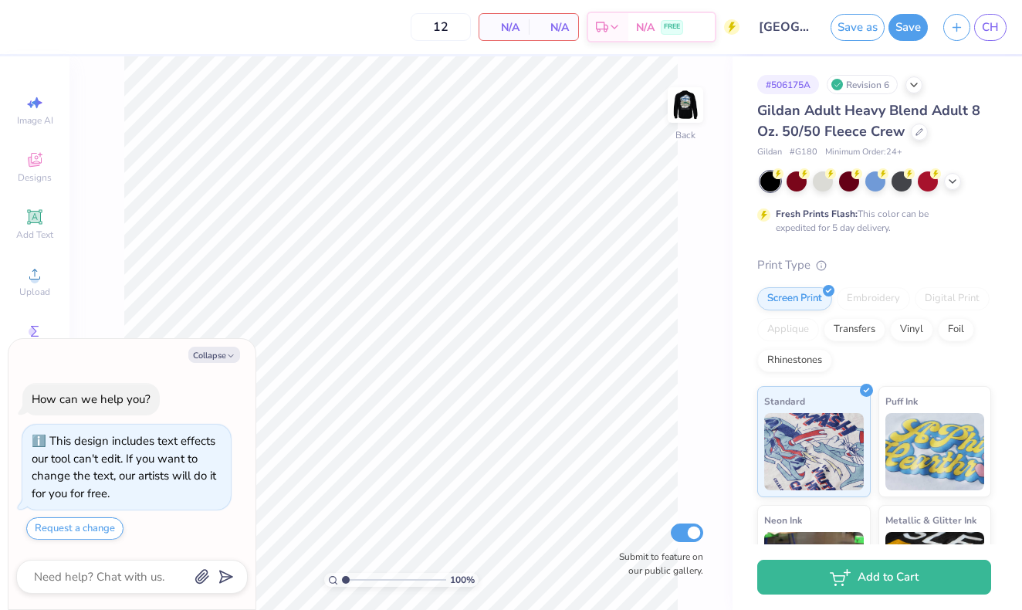
click at [222, 352] on button "Collapse" at bounding box center [214, 355] width 52 height 16
type textarea "x"
click at [229, 356] on icon "button" at bounding box center [230, 355] width 9 height 9
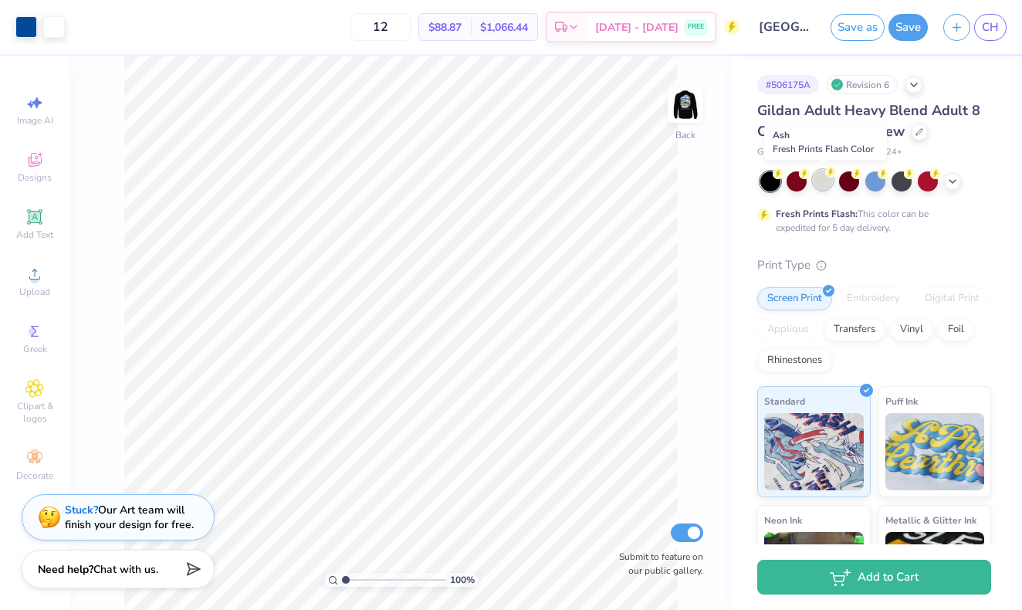
click at [825, 182] on div at bounding box center [823, 180] width 20 height 20
click at [696, 116] on img at bounding box center [686, 105] width 62 height 62
click at [683, 115] on img at bounding box center [686, 105] width 62 height 62
click at [685, 153] on div "100 % Back Submit to feature on our public gallery." at bounding box center [400, 332] width 663 height 553
click at [688, 122] on img at bounding box center [686, 105] width 62 height 62
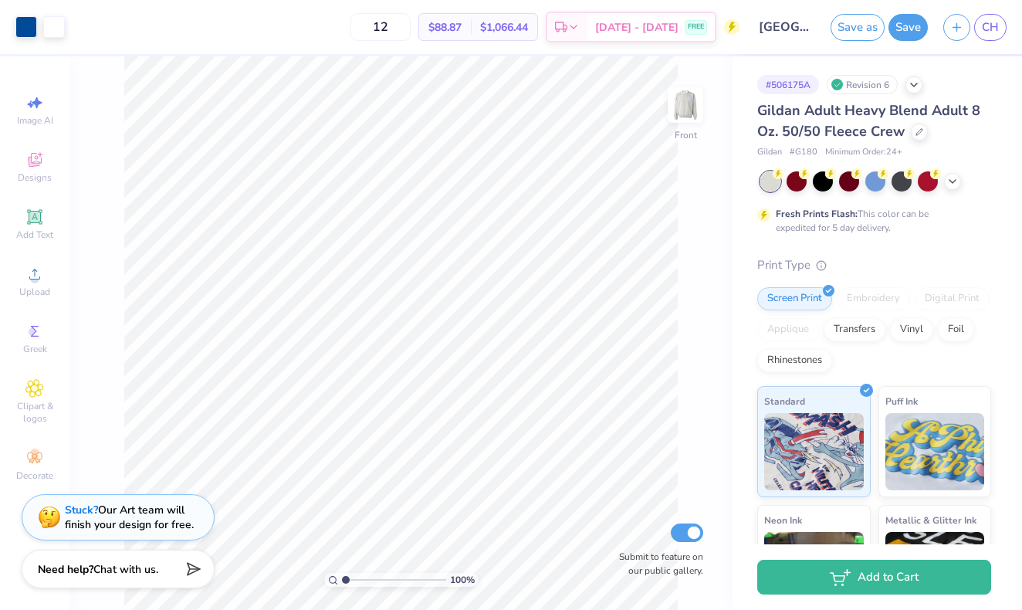
click at [690, 94] on img at bounding box center [685, 105] width 31 height 31
click at [821, 179] on div at bounding box center [823, 180] width 20 height 20
click at [959, 187] on div at bounding box center [875, 181] width 231 height 20
click at [953, 188] on div at bounding box center [952, 179] width 17 height 17
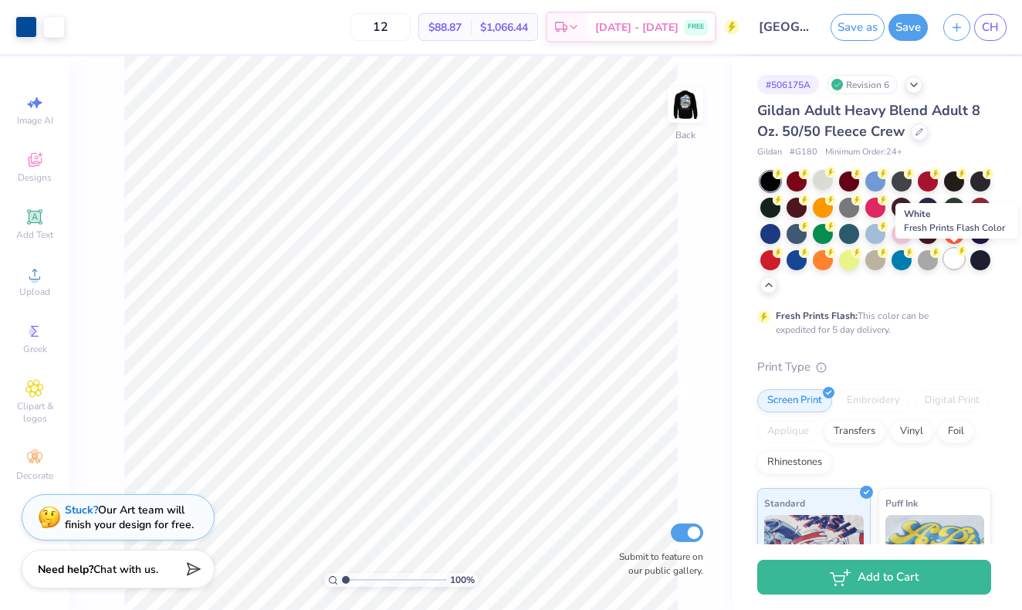
click at [949, 258] on div at bounding box center [954, 259] width 20 height 20
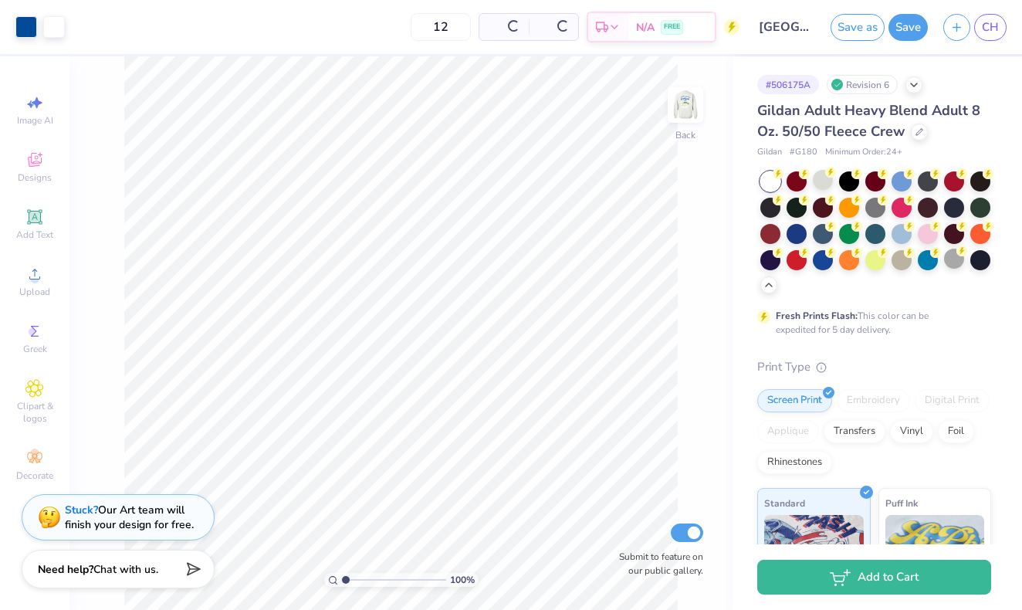
click at [950, 263] on div at bounding box center [954, 259] width 20 height 20
click at [682, 107] on img at bounding box center [686, 105] width 62 height 62
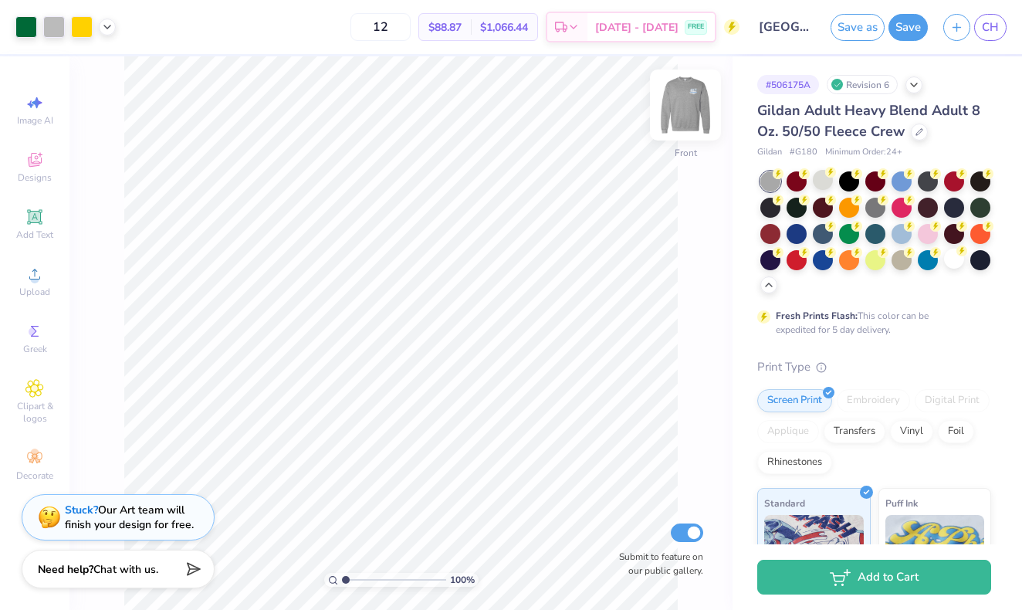
click at [682, 130] on img at bounding box center [686, 105] width 62 height 62
click at [700, 98] on img at bounding box center [686, 105] width 62 height 62
click at [679, 154] on div "100 % Front Submit to feature on our public gallery." at bounding box center [400, 332] width 663 height 553
click at [683, 108] on img at bounding box center [686, 105] width 62 height 62
click at [672, 137] on div "Back" at bounding box center [686, 114] width 36 height 55
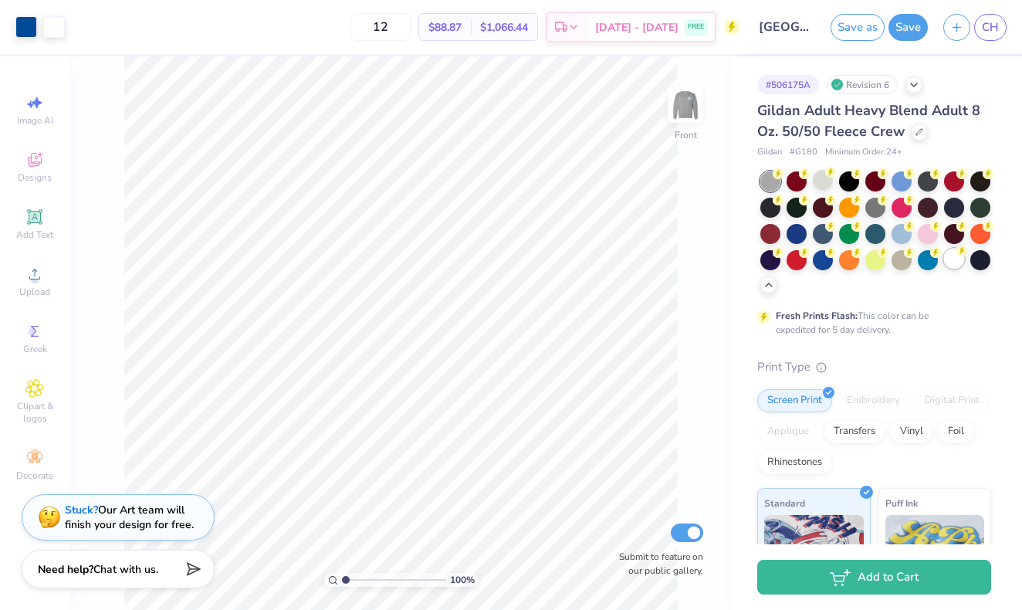
click at [687, 152] on div "100 % Front Submit to feature on our public gallery." at bounding box center [400, 332] width 663 height 553
click at [954, 259] on div at bounding box center [954, 259] width 20 height 20
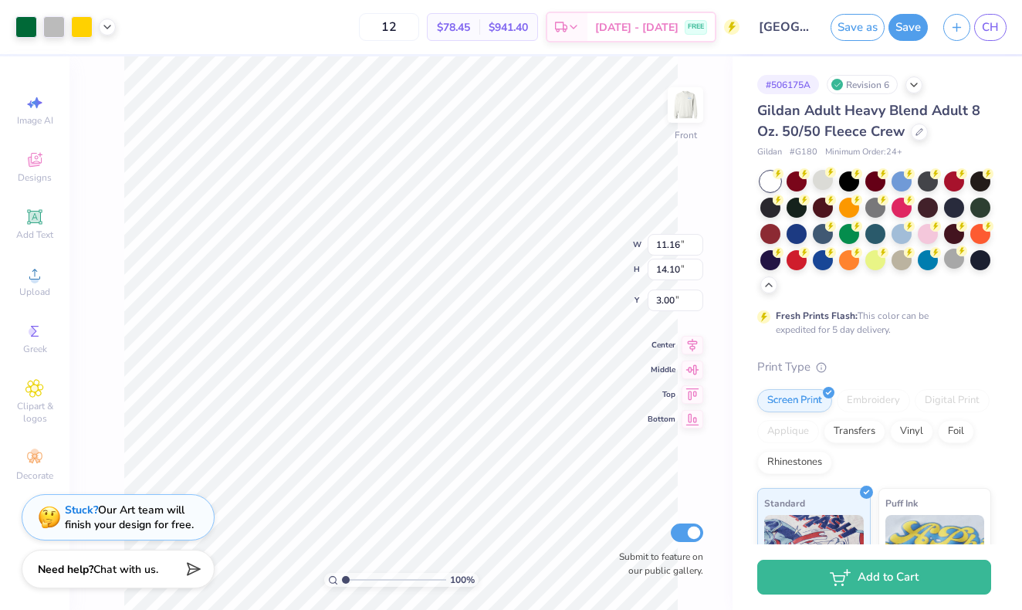
click at [896, 301] on div "Fresh Prints Flash: This color can be expedited for 5 day delivery." at bounding box center [874, 253] width 234 height 165
click at [880, 284] on div at bounding box center [875, 232] width 231 height 122
click at [854, 180] on div at bounding box center [849, 180] width 20 height 20
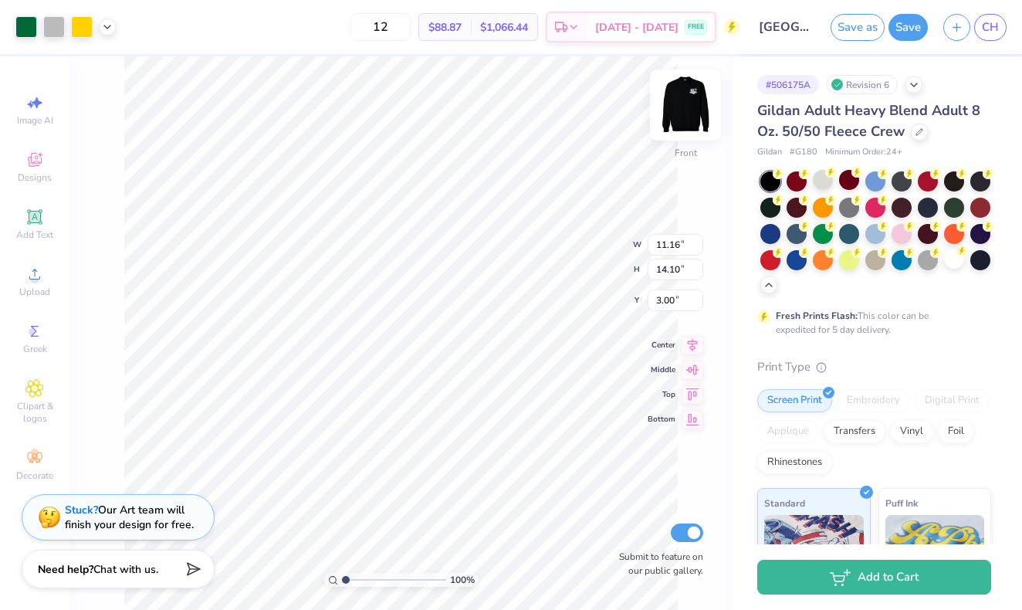
click at [687, 105] on img at bounding box center [686, 105] width 62 height 62
click at [687, 104] on img at bounding box center [686, 105] width 62 height 62
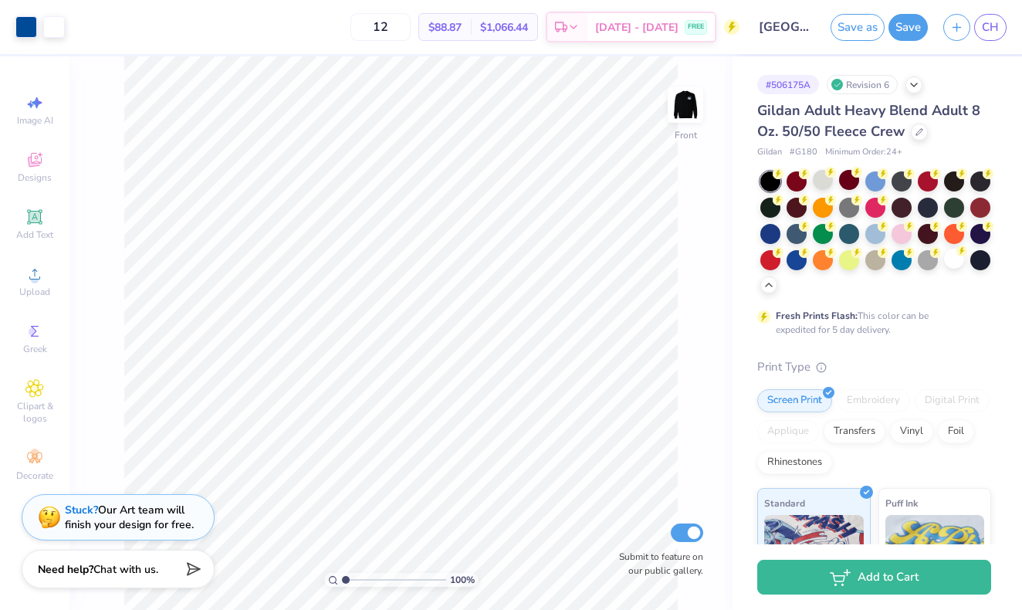
click at [687, 104] on img at bounding box center [685, 105] width 31 height 31
click at [711, 192] on div "100 % Back Submit to feature on our public gallery." at bounding box center [400, 332] width 663 height 553
click at [699, 117] on img at bounding box center [686, 105] width 62 height 62
click at [699, 117] on img at bounding box center [685, 105] width 31 height 31
click at [877, 261] on div at bounding box center [875, 259] width 20 height 20
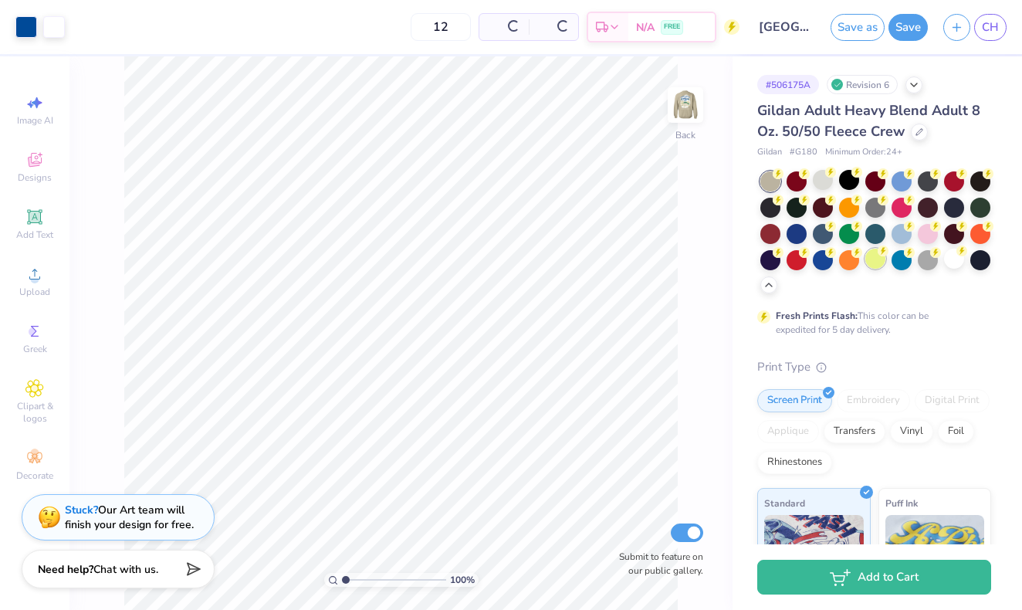
click at [875, 258] on div at bounding box center [875, 259] width 20 height 20
click at [904, 299] on div "Fresh Prints Flash: This color can be expedited for 5 day delivery." at bounding box center [874, 253] width 234 height 165
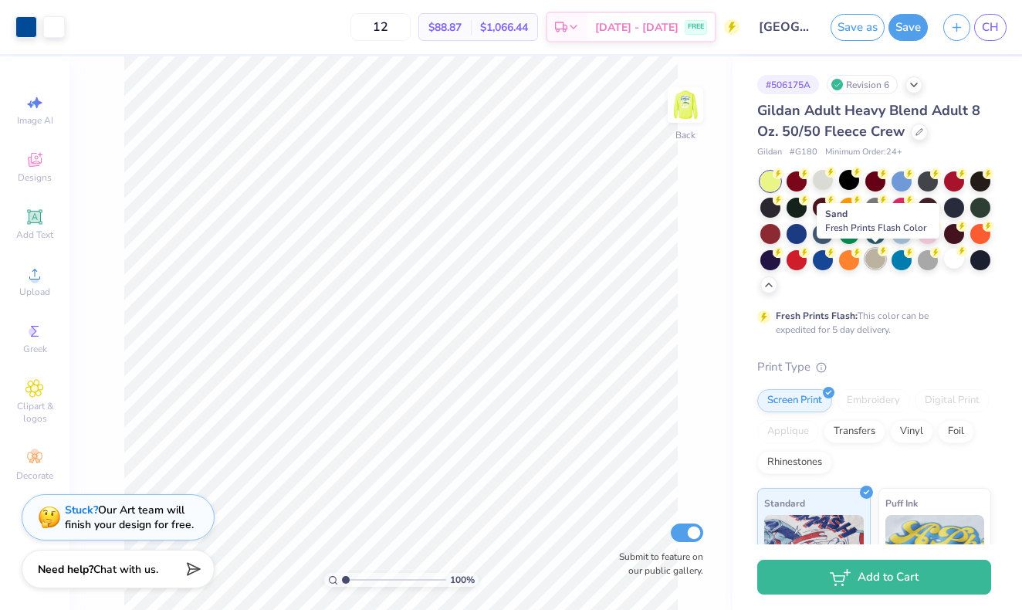
click at [878, 265] on div at bounding box center [875, 259] width 20 height 20
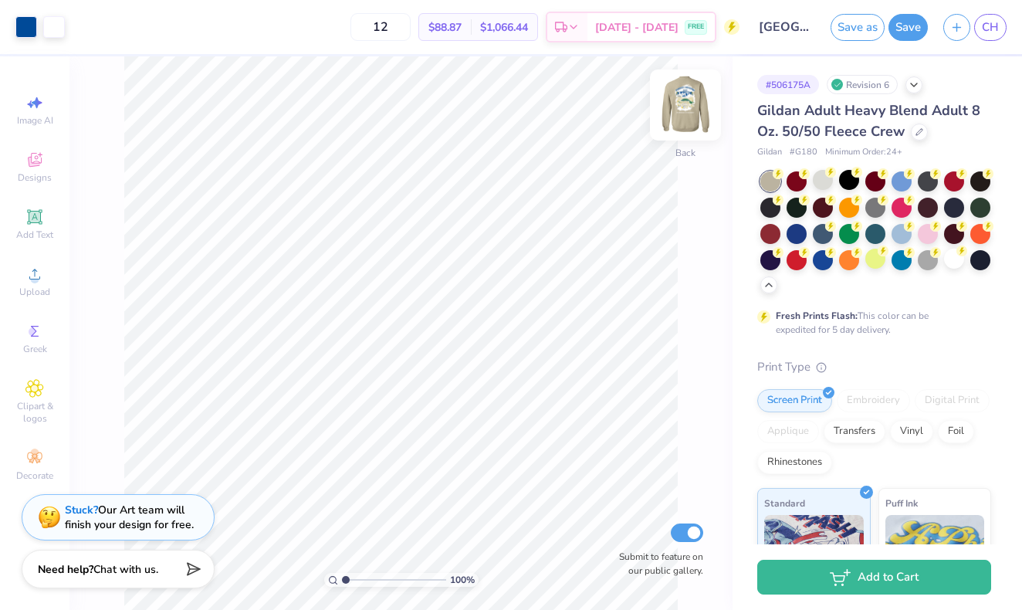
click at [682, 140] on div "Back" at bounding box center [686, 114] width 36 height 55
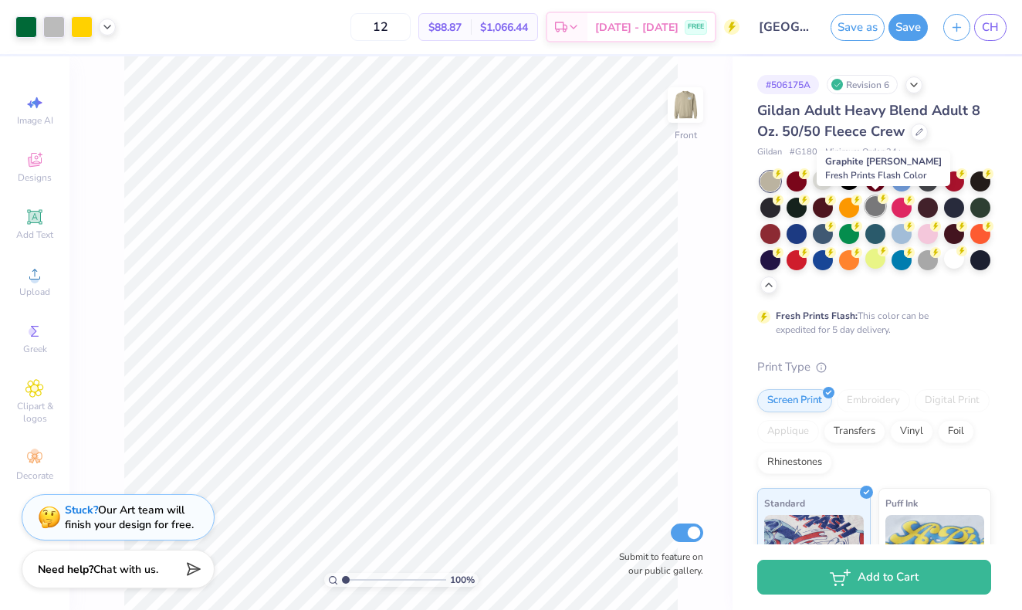
click at [871, 209] on div at bounding box center [875, 206] width 20 height 20
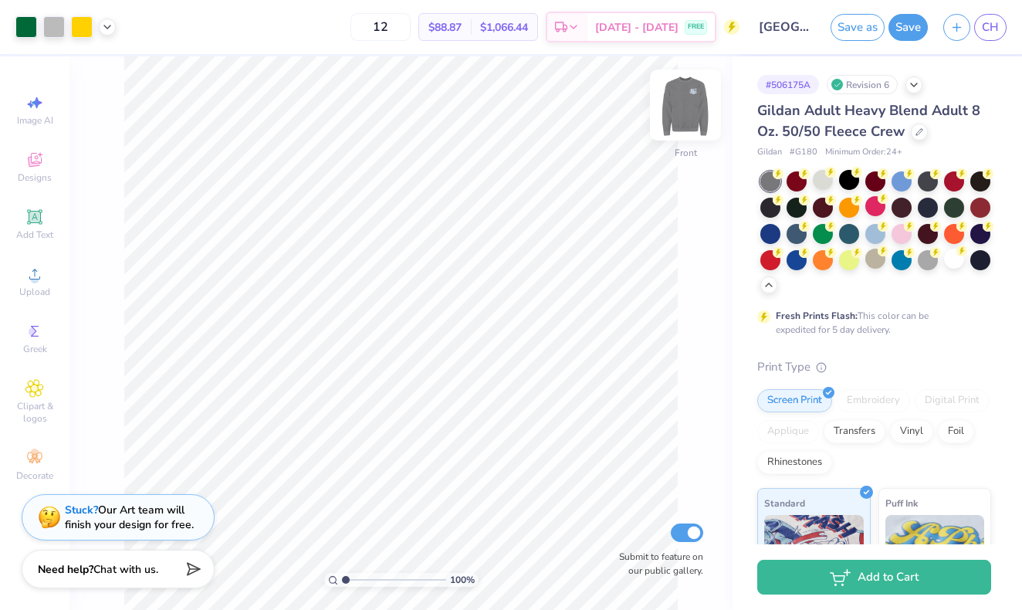
click at [691, 124] on img at bounding box center [686, 105] width 62 height 62
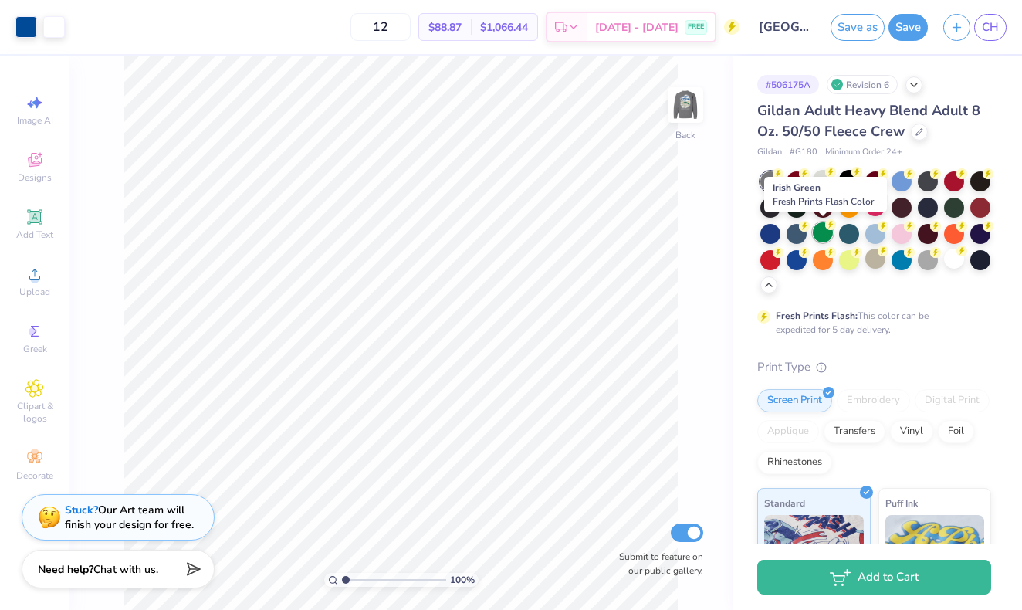
click at [831, 234] on div at bounding box center [823, 232] width 20 height 20
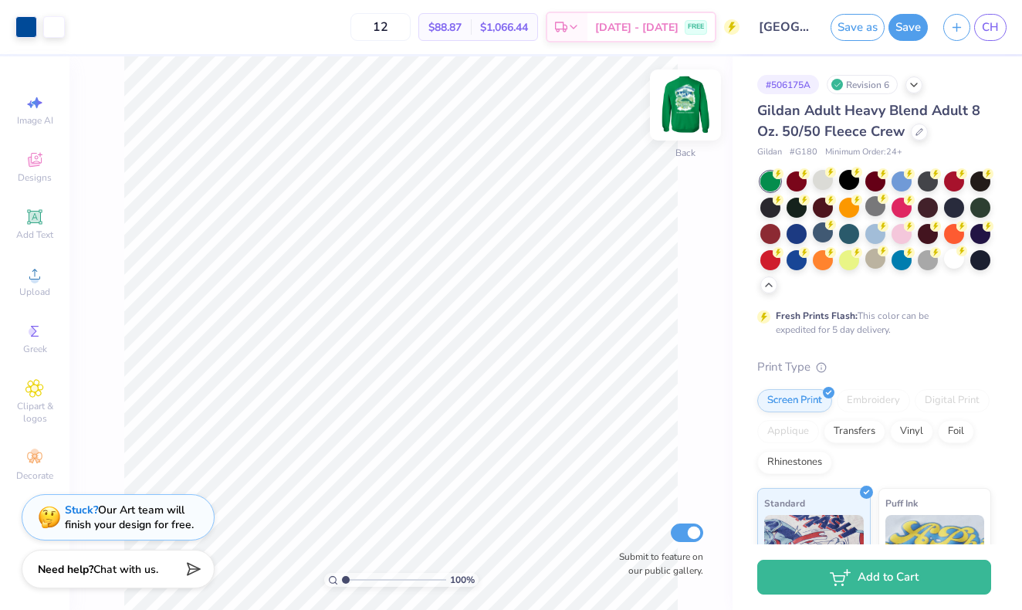
click at [689, 110] on img at bounding box center [686, 105] width 62 height 62
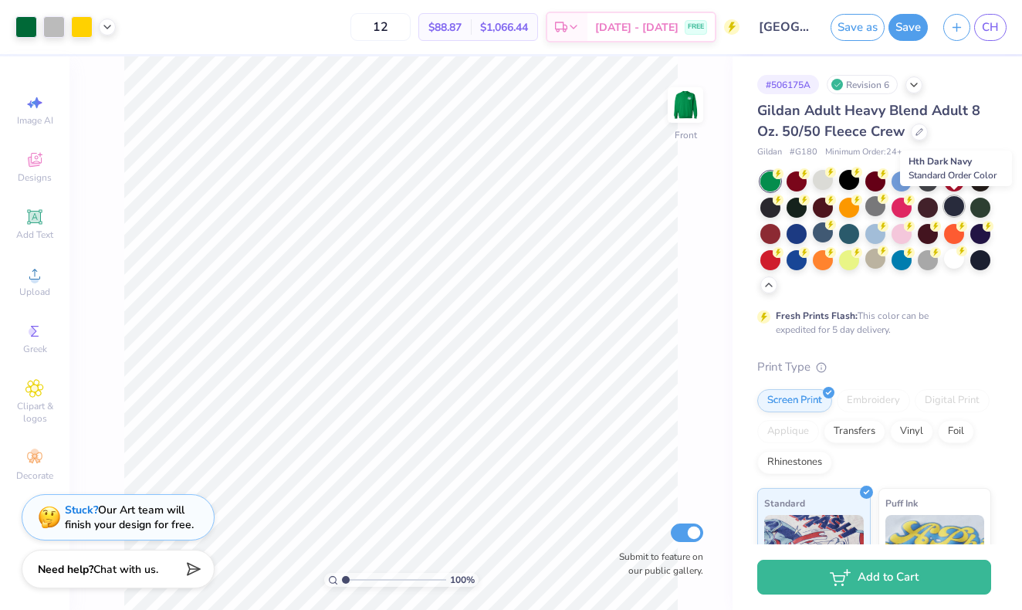
click at [949, 208] on div at bounding box center [954, 206] width 20 height 20
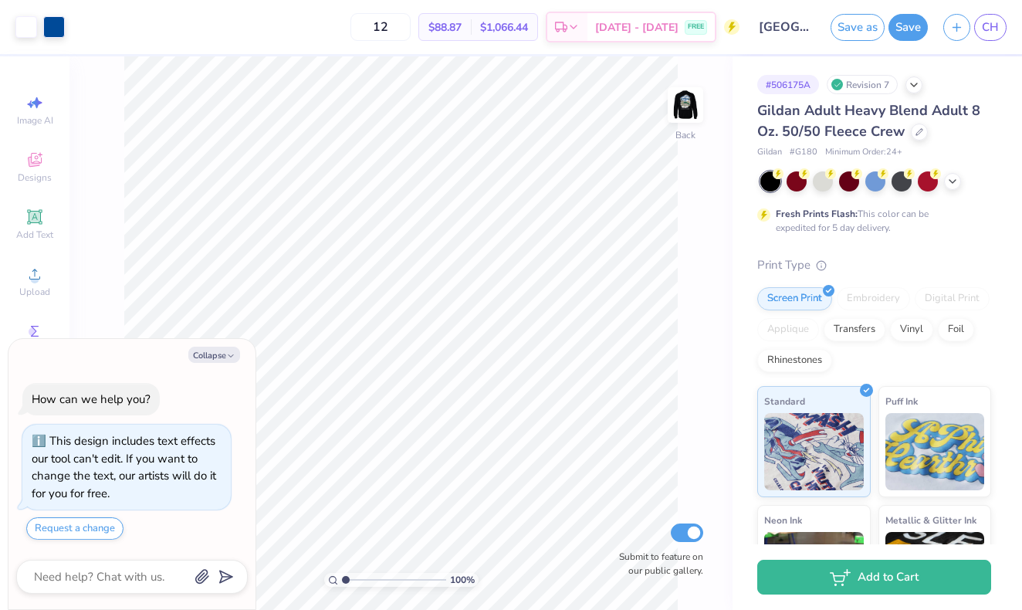
click at [214, 355] on button "Collapse" at bounding box center [214, 355] width 52 height 16
type textarea "x"
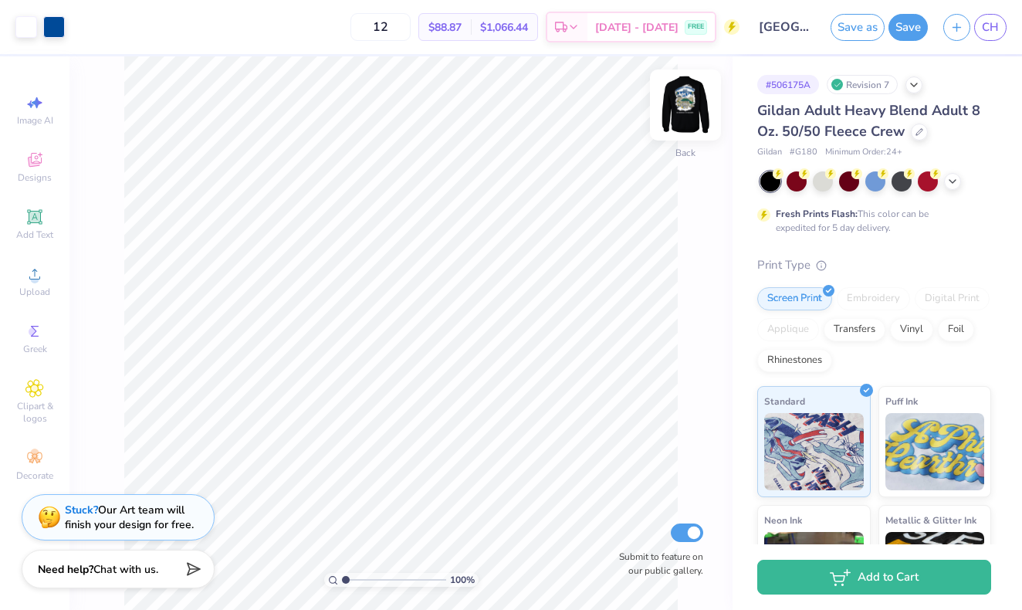
click at [693, 102] on img at bounding box center [686, 105] width 62 height 62
click at [686, 114] on img at bounding box center [686, 105] width 62 height 62
click at [685, 119] on img at bounding box center [686, 105] width 62 height 62
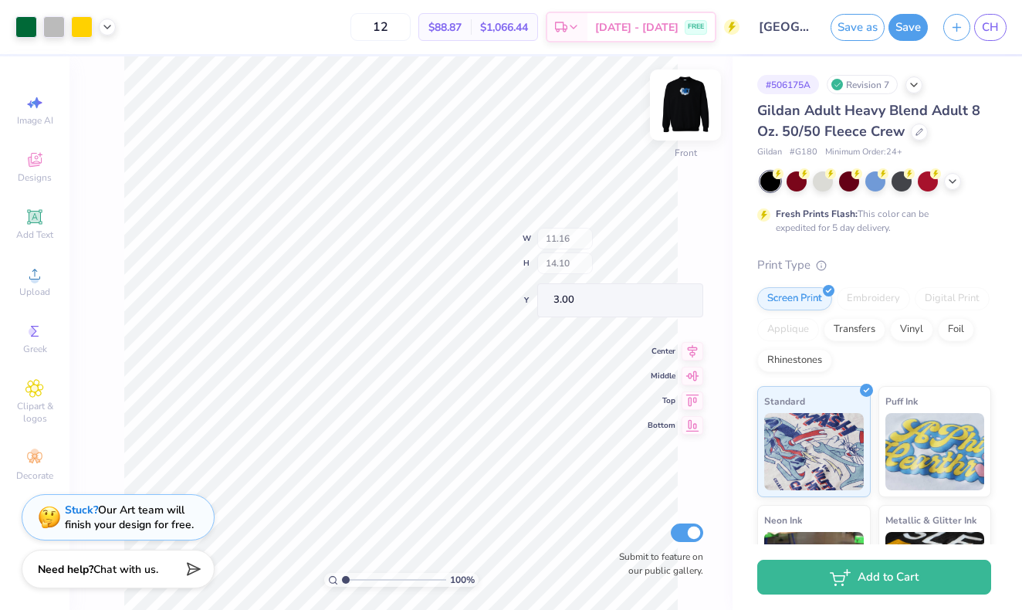
click at [690, 109] on img at bounding box center [686, 105] width 62 height 62
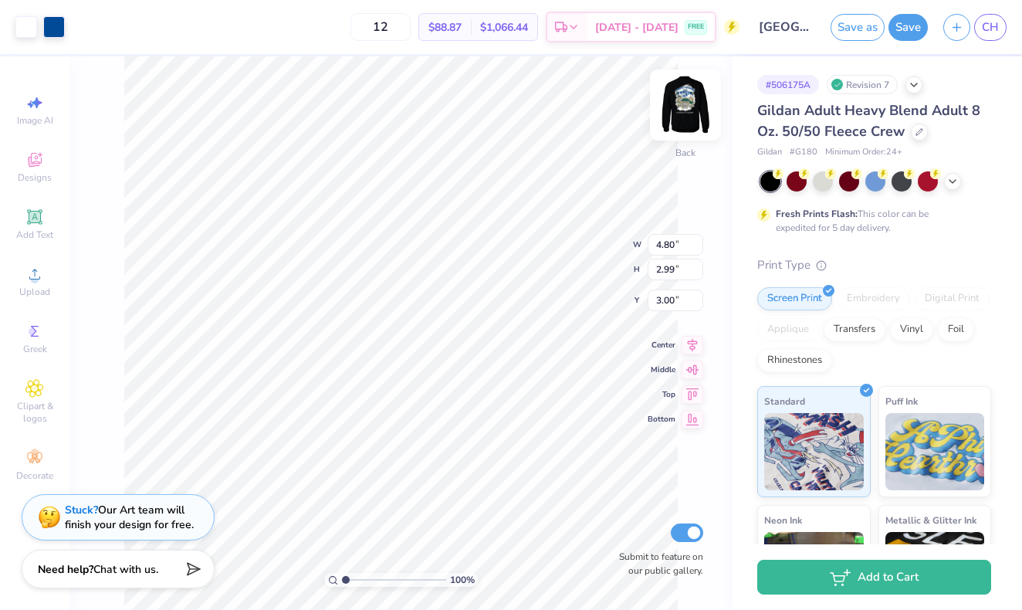
type input "4.06"
type input "2.53"
type input "3.46"
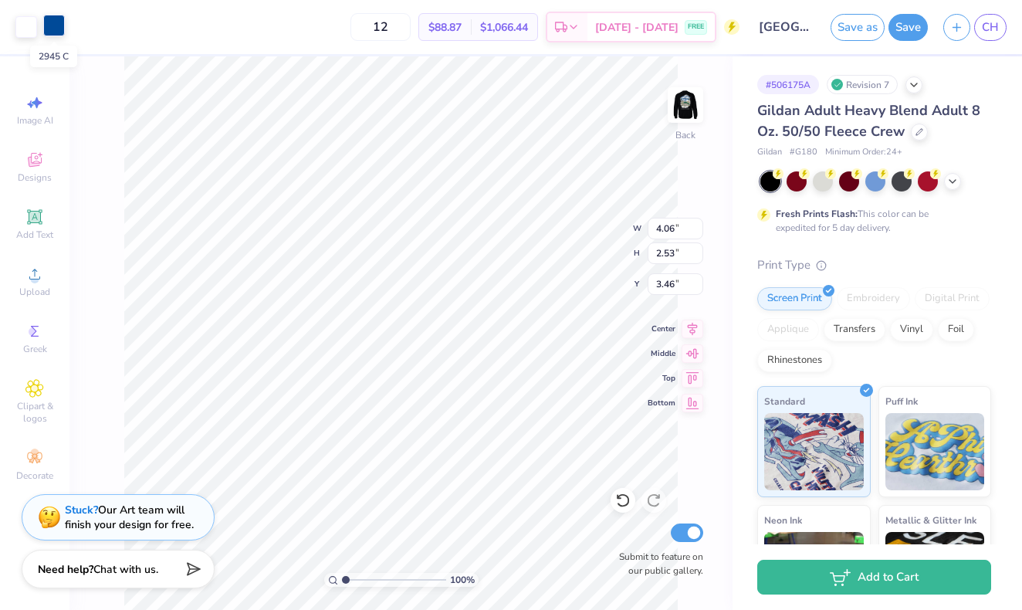
click at [48, 22] on div at bounding box center [54, 26] width 22 height 22
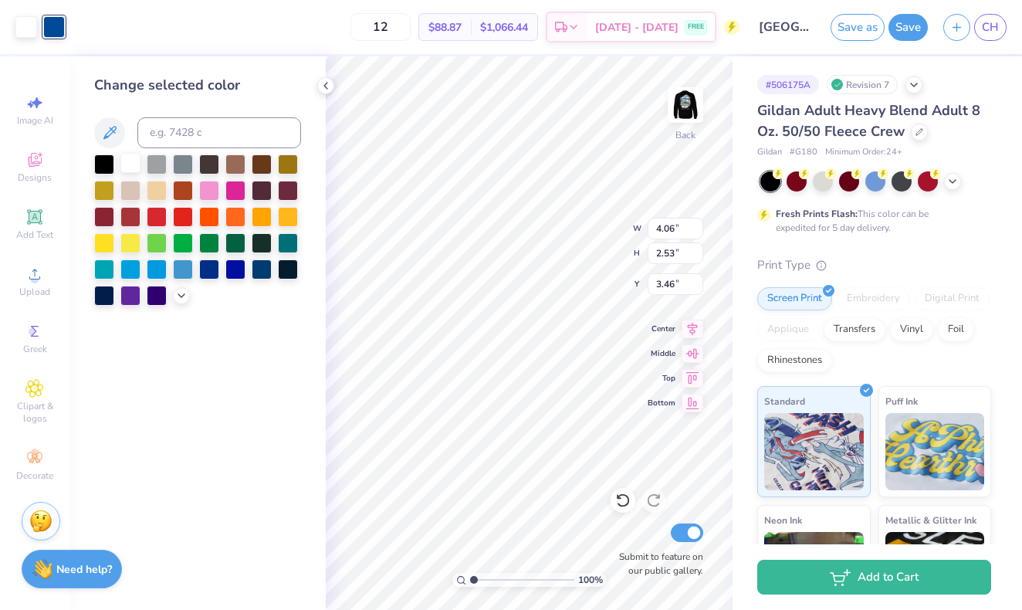
click at [130, 161] on div at bounding box center [130, 163] width 20 height 20
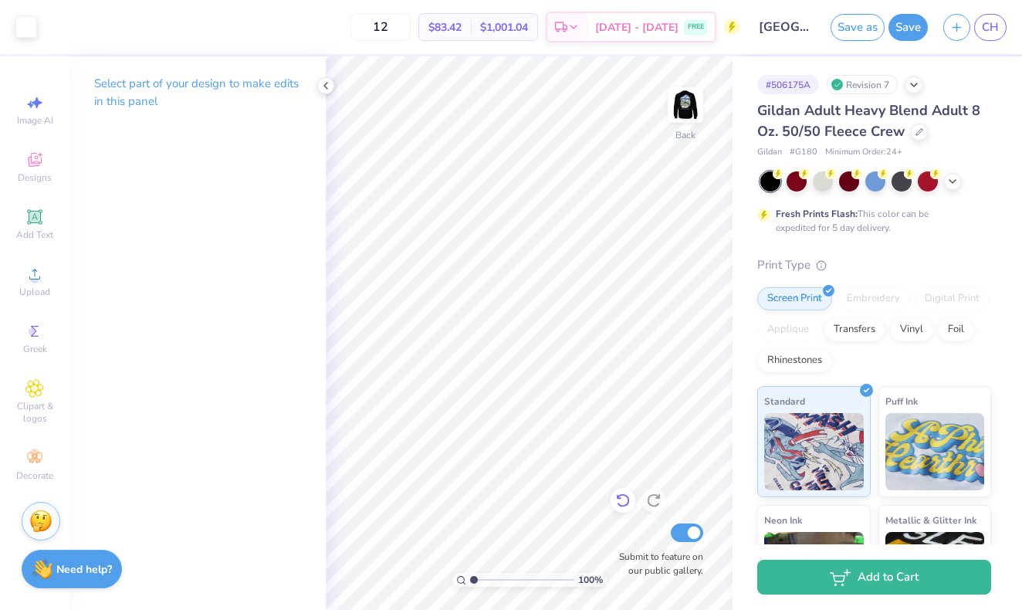
click at [621, 506] on icon at bounding box center [622, 501] width 13 height 14
click at [21, 20] on div at bounding box center [26, 26] width 22 height 22
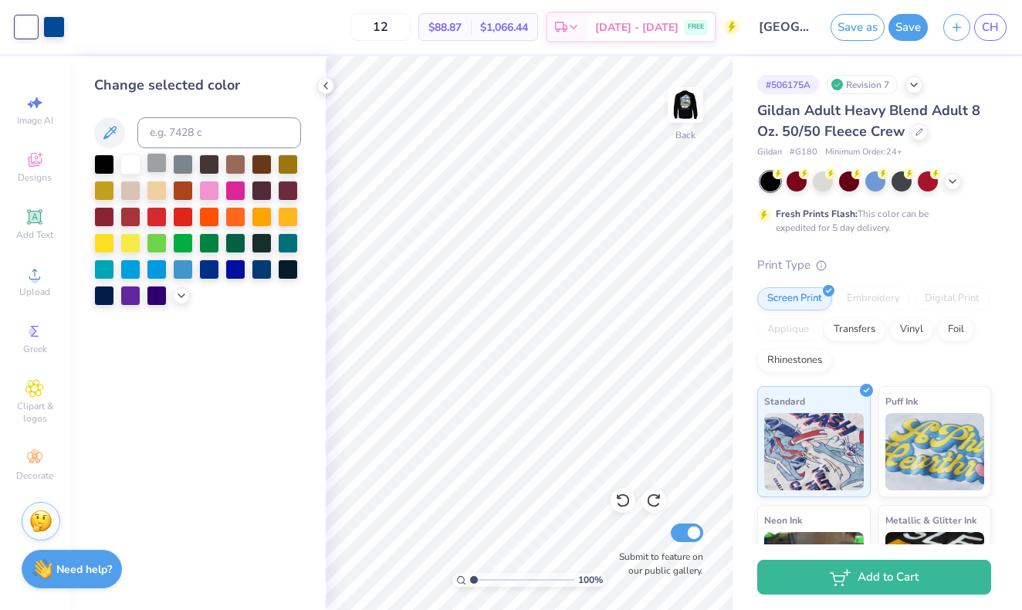
click at [152, 167] on div at bounding box center [157, 163] width 20 height 20
click at [53, 21] on div at bounding box center [54, 26] width 22 height 22
click at [127, 164] on div at bounding box center [130, 163] width 20 height 20
click at [22, 40] on div "Art colors" at bounding box center [32, 27] width 65 height 54
click at [22, 32] on div at bounding box center [26, 26] width 22 height 22
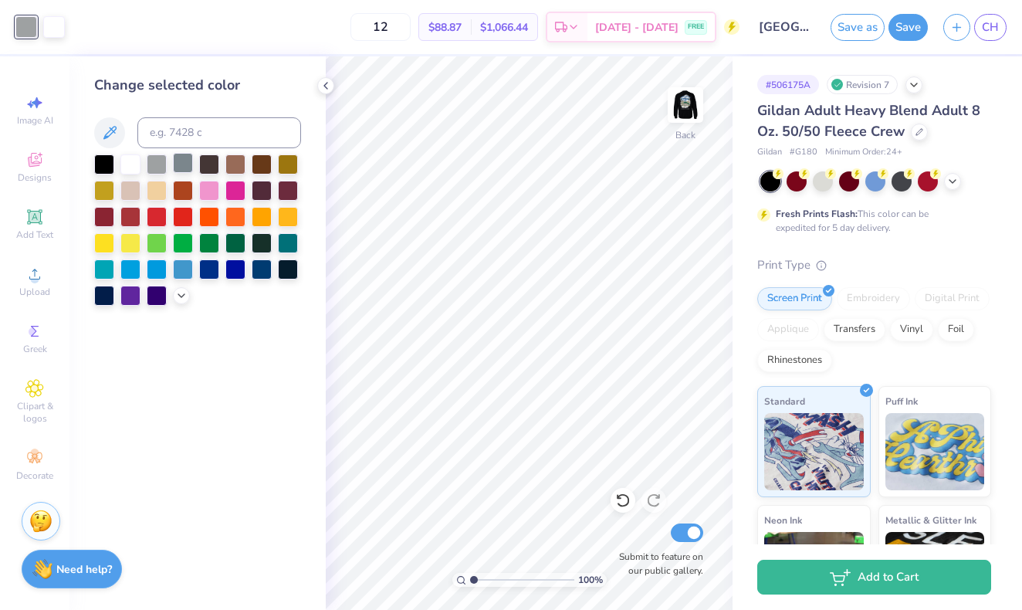
click at [188, 165] on div at bounding box center [183, 163] width 20 height 20
click at [238, 272] on div at bounding box center [235, 268] width 20 height 20
click at [179, 170] on div at bounding box center [183, 163] width 20 height 20
click at [684, 105] on img at bounding box center [686, 105] width 62 height 62
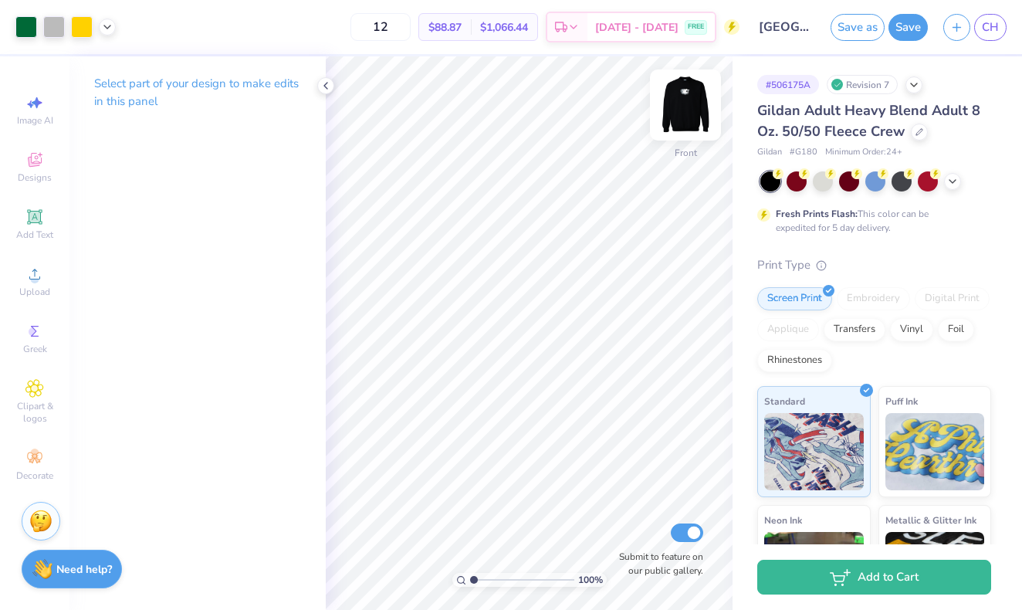
click at [675, 119] on img at bounding box center [686, 105] width 62 height 62
click at [22, 32] on div at bounding box center [26, 26] width 22 height 22
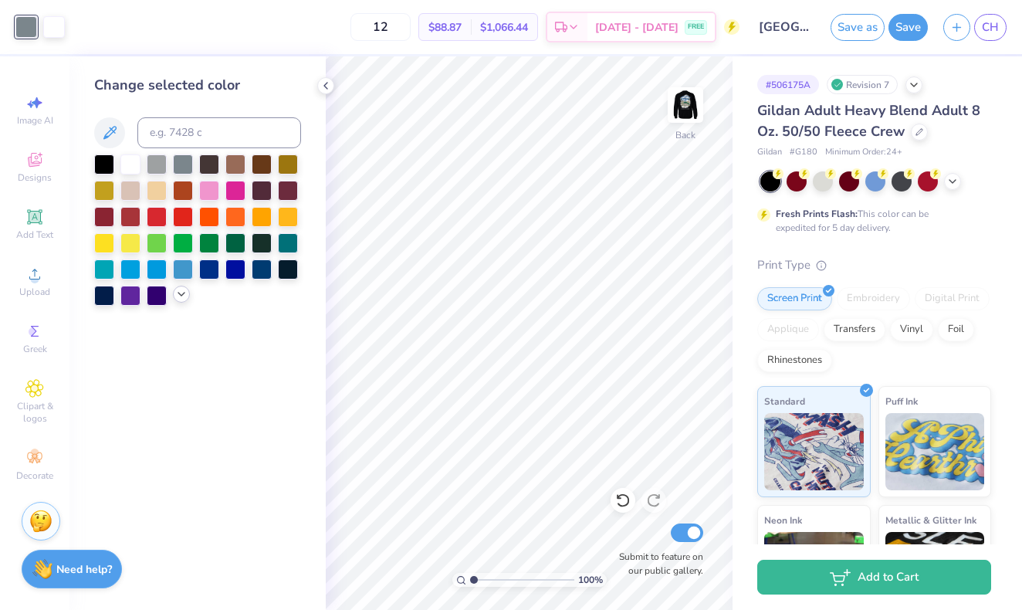
click at [184, 294] on icon at bounding box center [181, 294] width 12 height 12
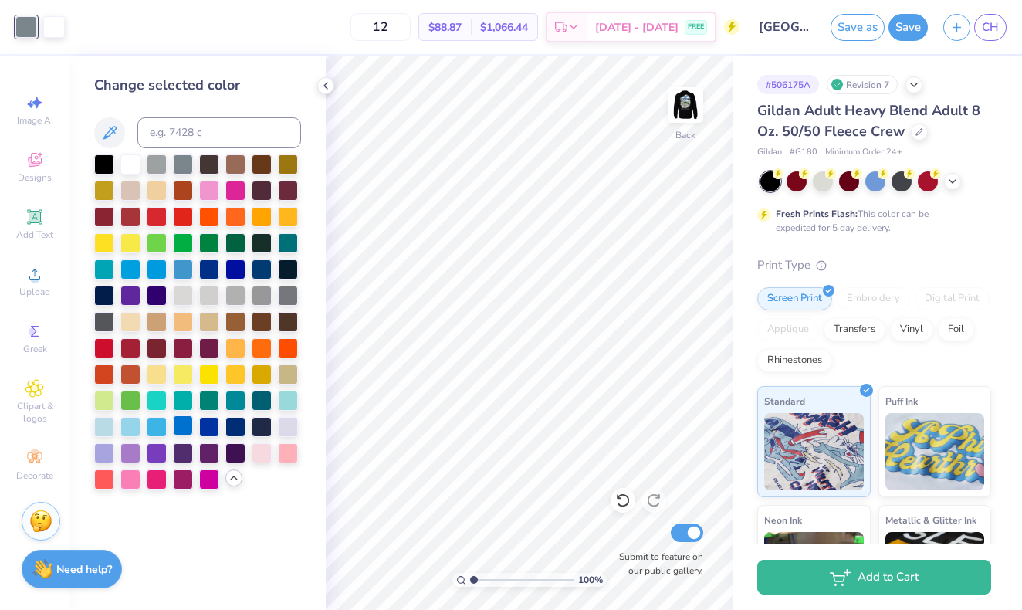
click at [180, 427] on div at bounding box center [183, 425] width 20 height 20
click at [134, 164] on div at bounding box center [130, 163] width 20 height 20
click at [898, 32] on button "Save" at bounding box center [907, 25] width 39 height 27
